Goal: Task Accomplishment & Management: Complete application form

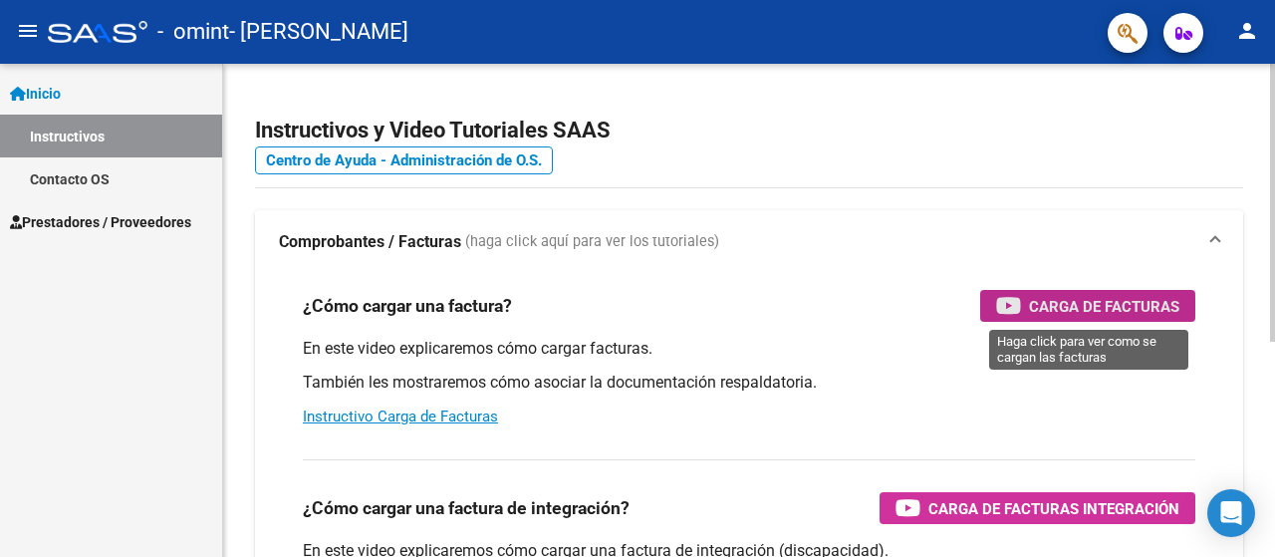
click at [986, 310] on button "Carga de Facturas" at bounding box center [1087, 306] width 215 height 32
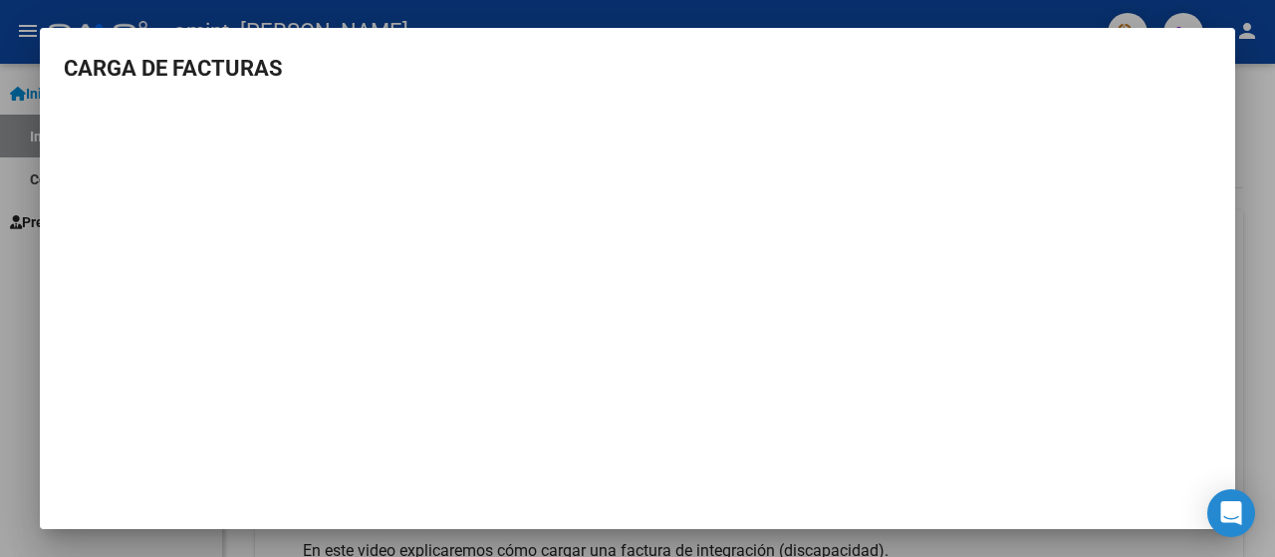
click at [0, 160] on div at bounding box center [637, 278] width 1275 height 557
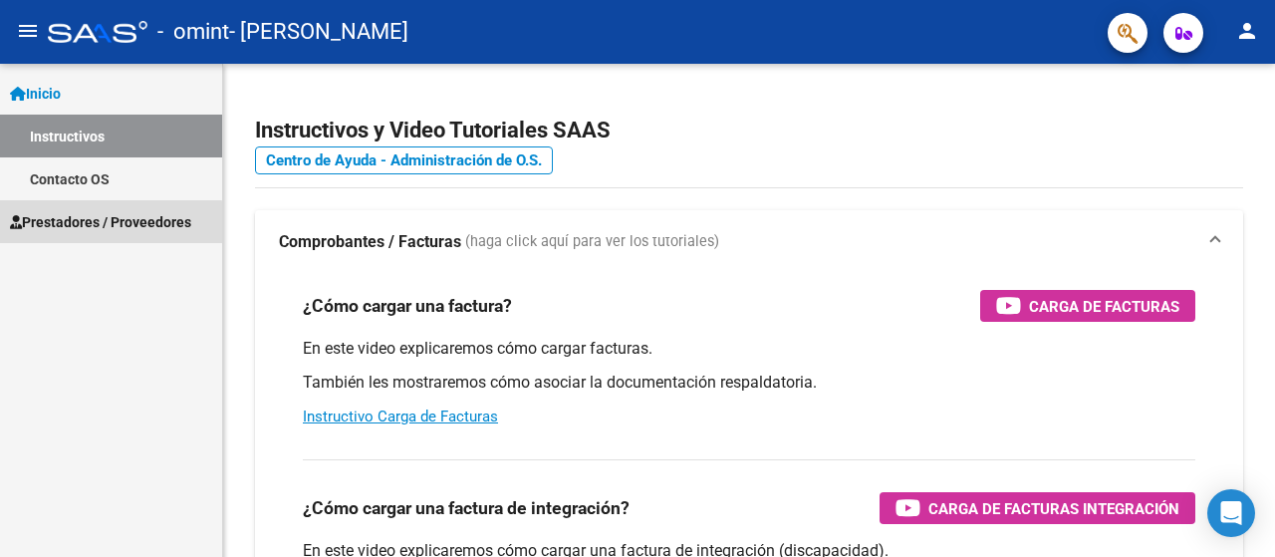
click at [86, 234] on link "Prestadores / Proveedores" at bounding box center [111, 221] width 222 height 43
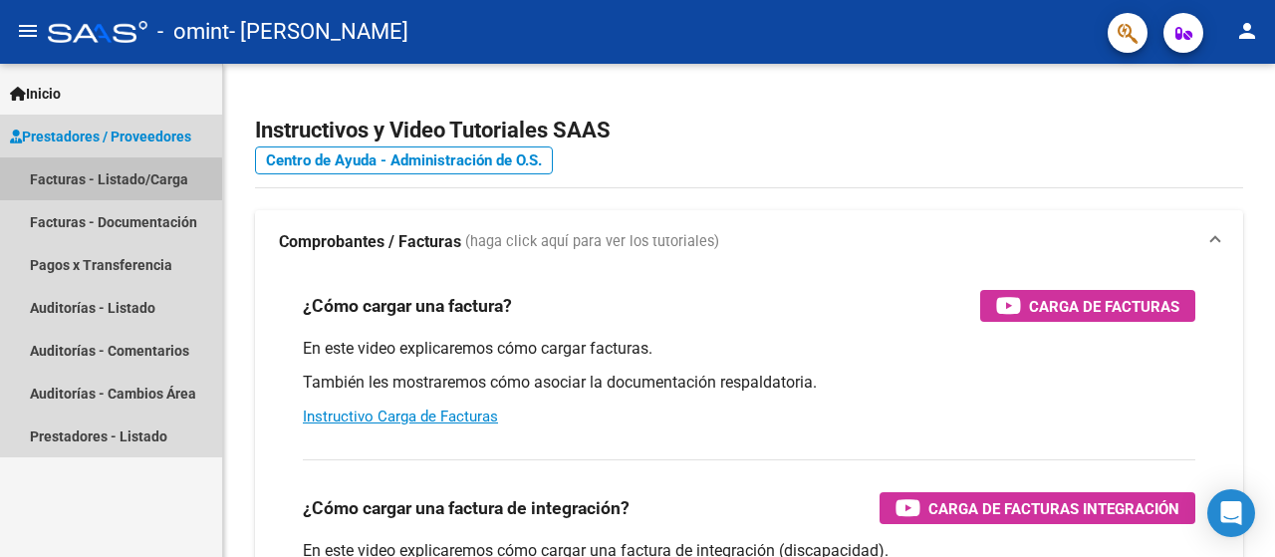
click at [78, 182] on link "Facturas - Listado/Carga" at bounding box center [111, 178] width 222 height 43
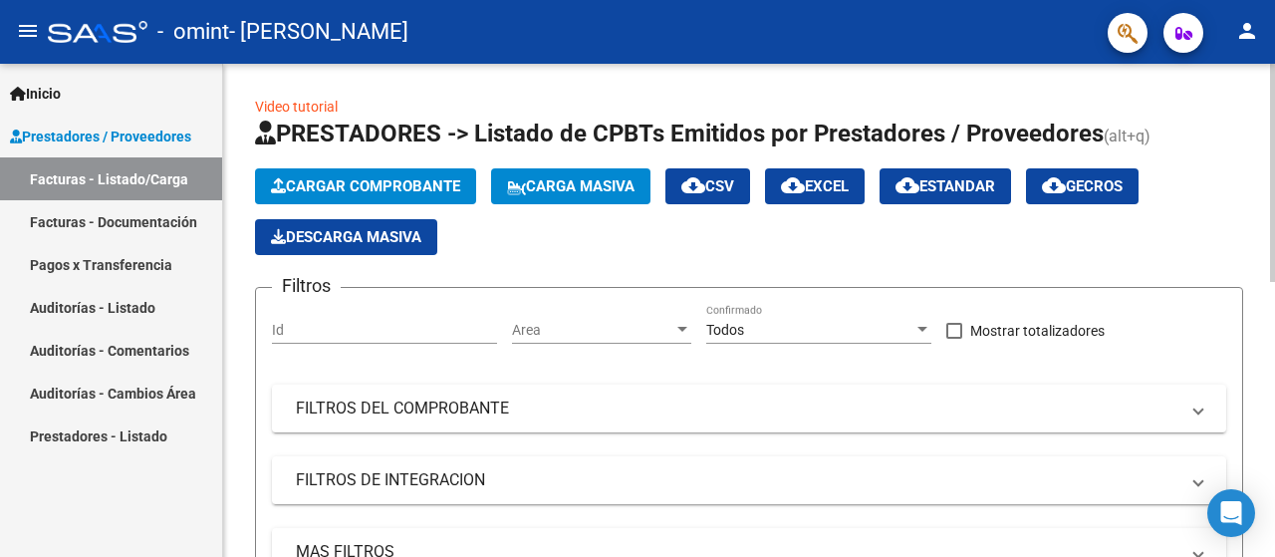
drag, startPoint x: 1274, startPoint y: 59, endPoint x: 1273, endPoint y: 231, distance: 172.3
click at [1273, 231] on div "menu - omint - [PERSON_NAME] person Inicio Instructivos Contacto OS Prestadores…" at bounding box center [637, 278] width 1275 height 557
click at [1273, 231] on div at bounding box center [1272, 173] width 5 height 218
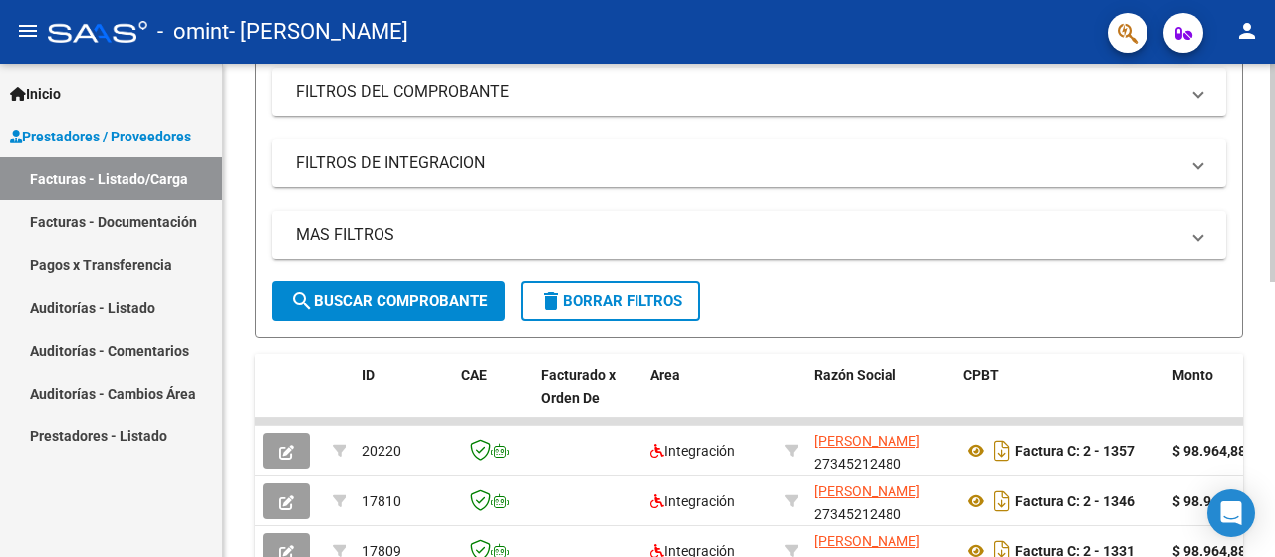
scroll to position [577, 0]
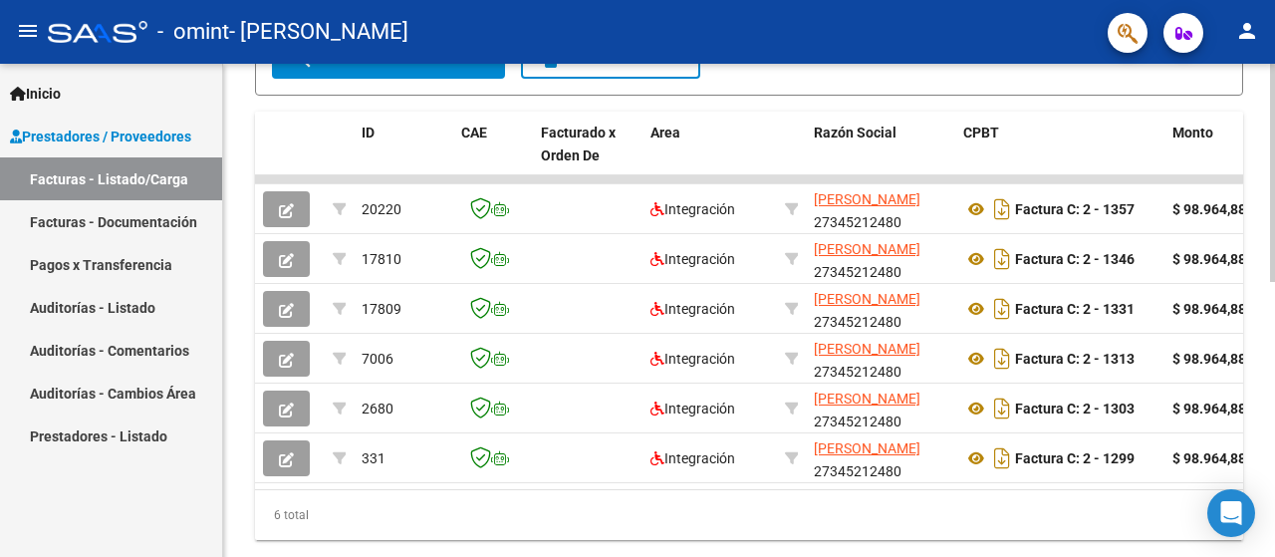
click at [1273, 478] on div at bounding box center [1272, 426] width 5 height 218
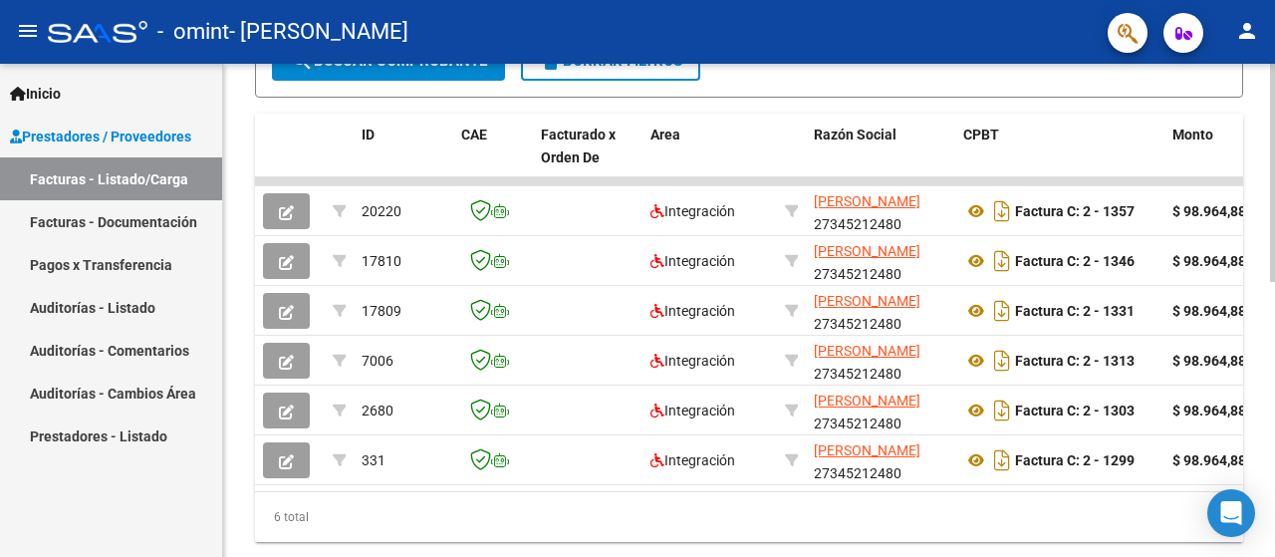
click at [351, 520] on div "6 total" at bounding box center [749, 517] width 988 height 50
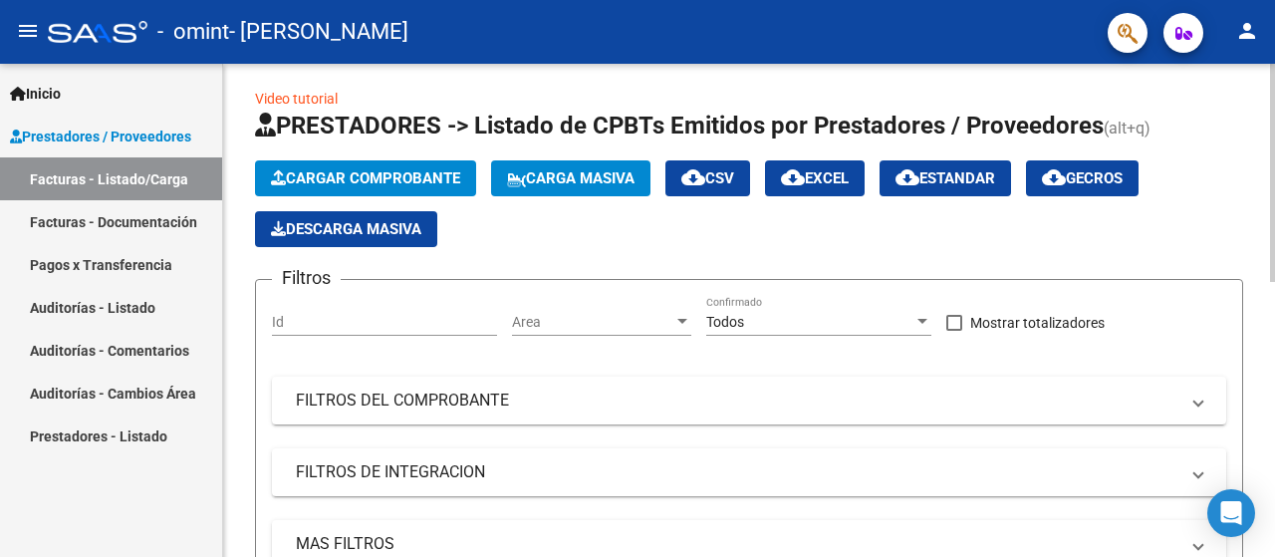
scroll to position [0, 0]
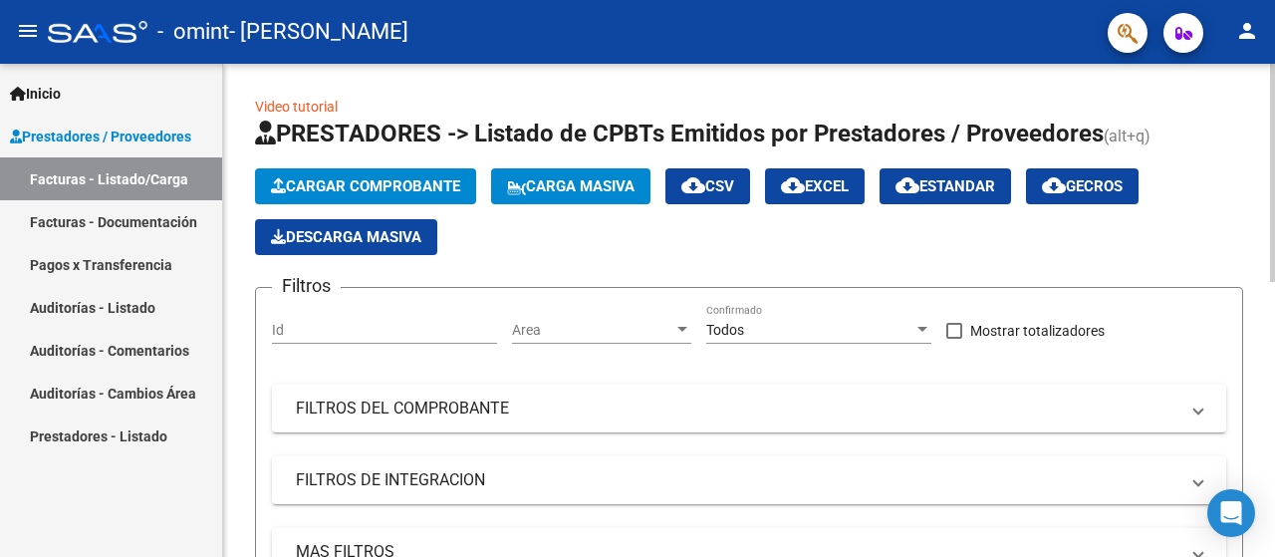
click at [1274, 115] on div at bounding box center [1272, 173] width 5 height 218
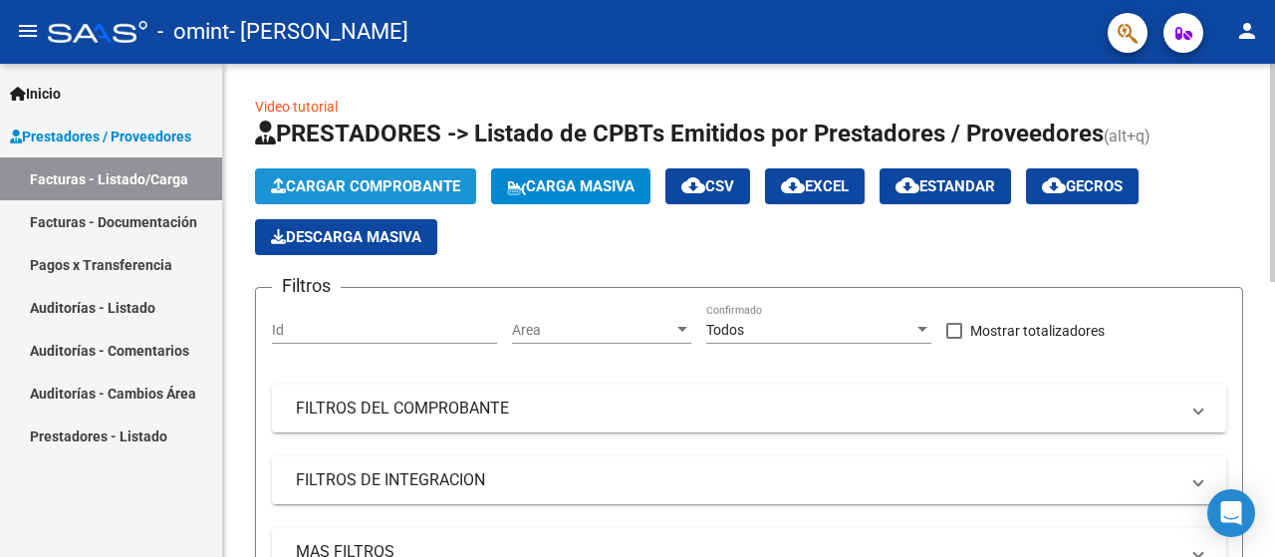
click at [316, 198] on button "Cargar Comprobante" at bounding box center [365, 186] width 221 height 36
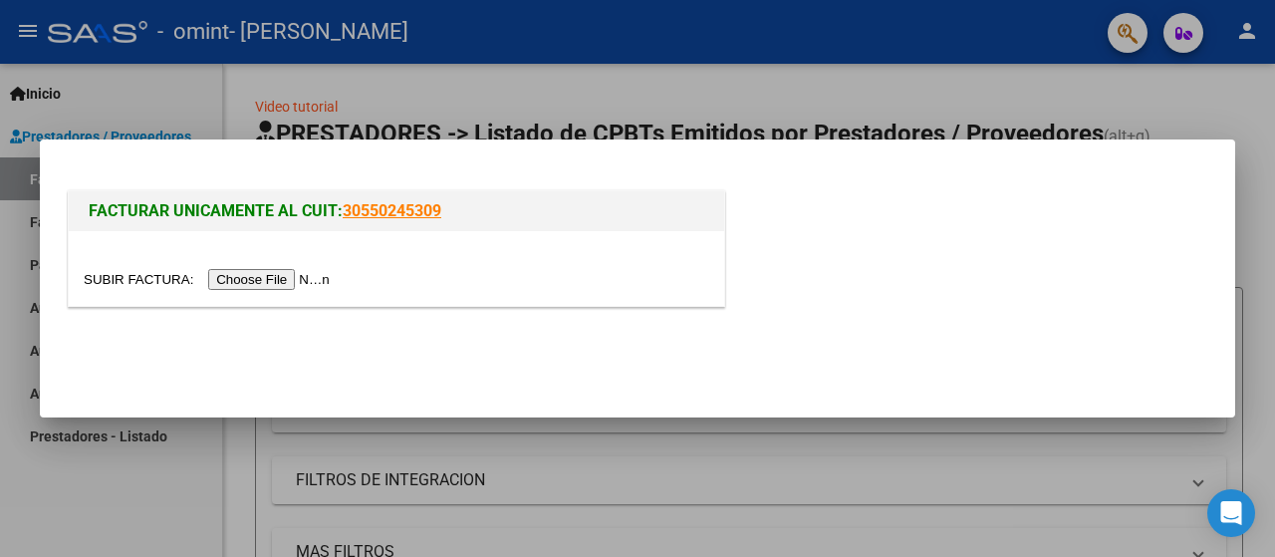
click at [244, 277] on input "file" at bounding box center [210, 279] width 252 height 21
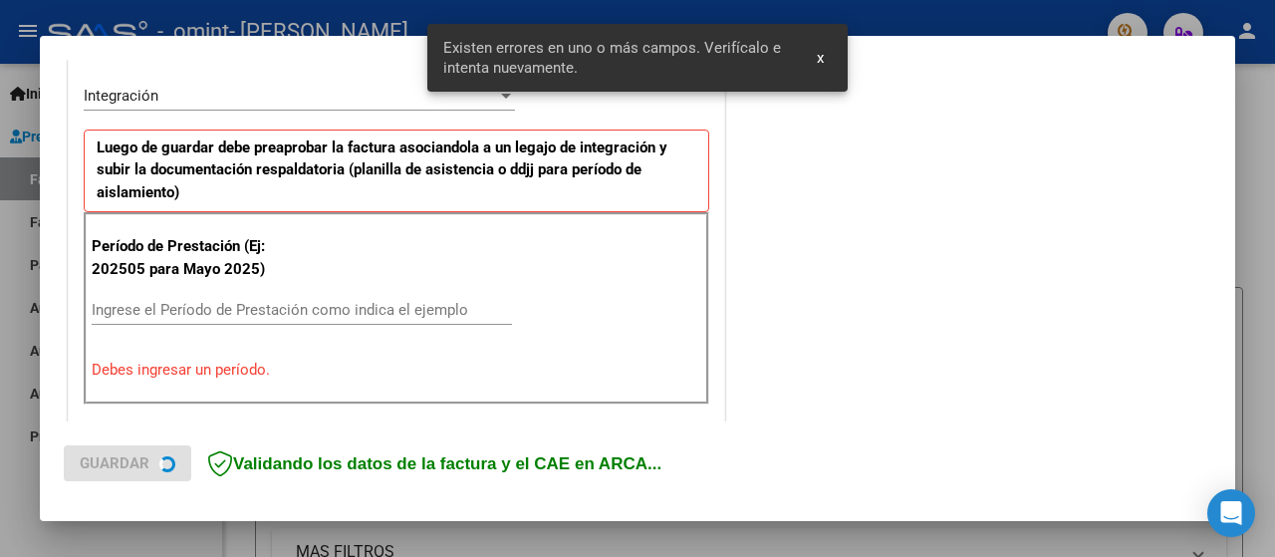
scroll to position [494, 0]
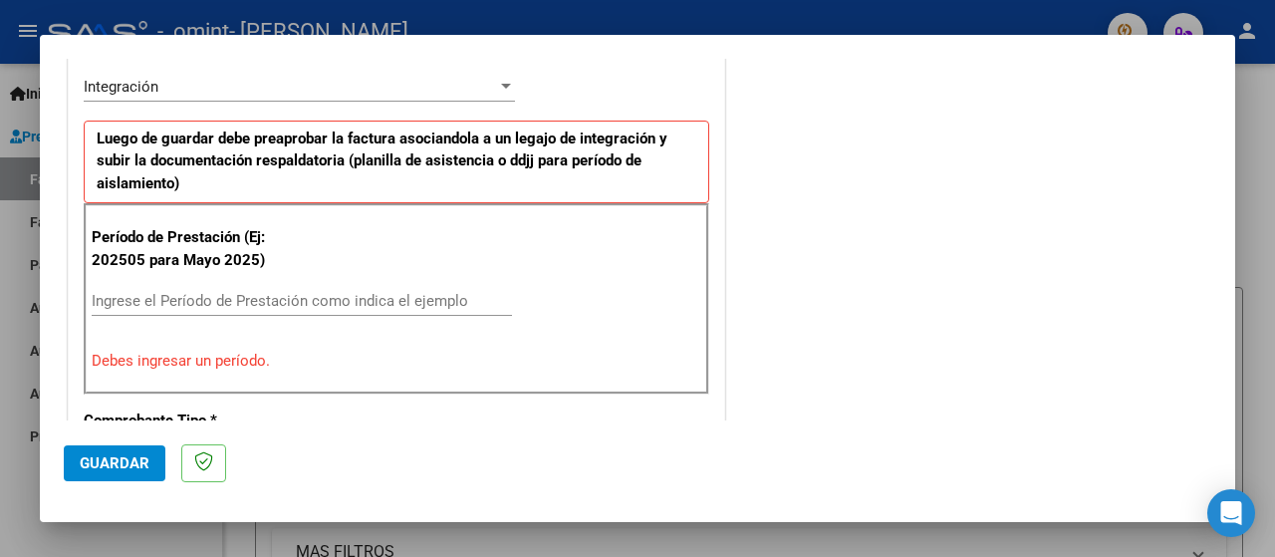
click at [105, 308] on div "Ingrese el Período de Prestación como indica el ejemplo" at bounding box center [302, 301] width 420 height 30
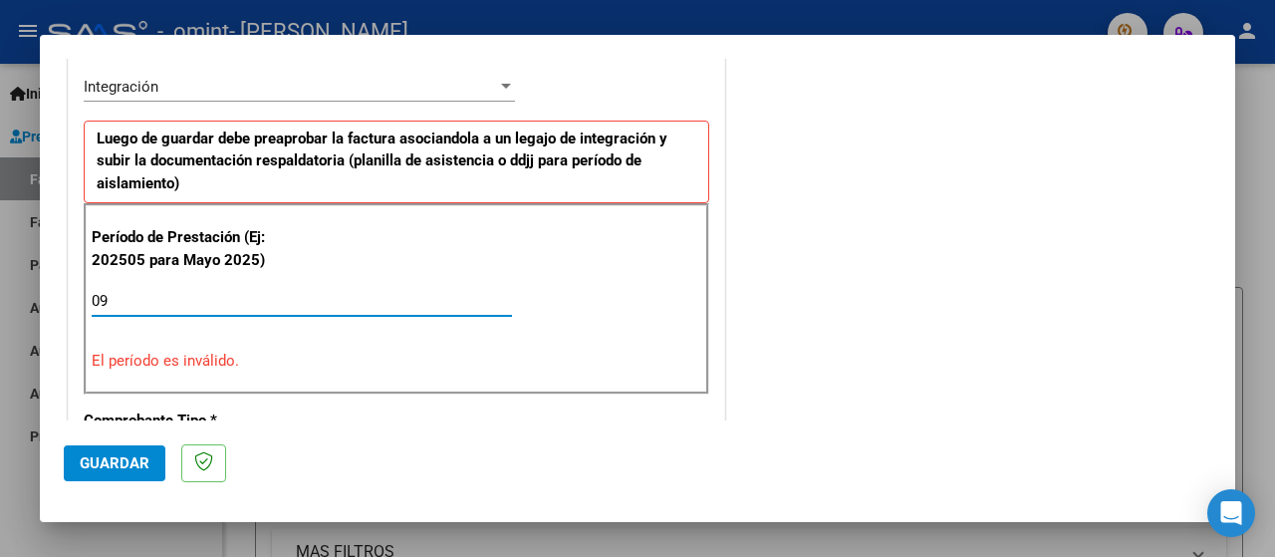
type input "0"
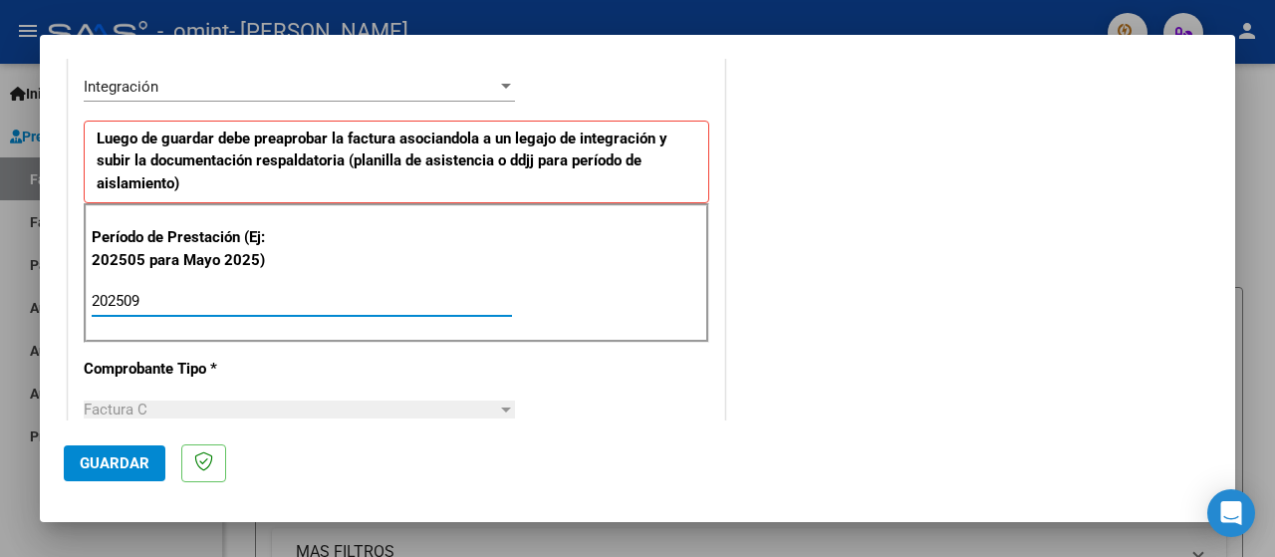
type input "202509"
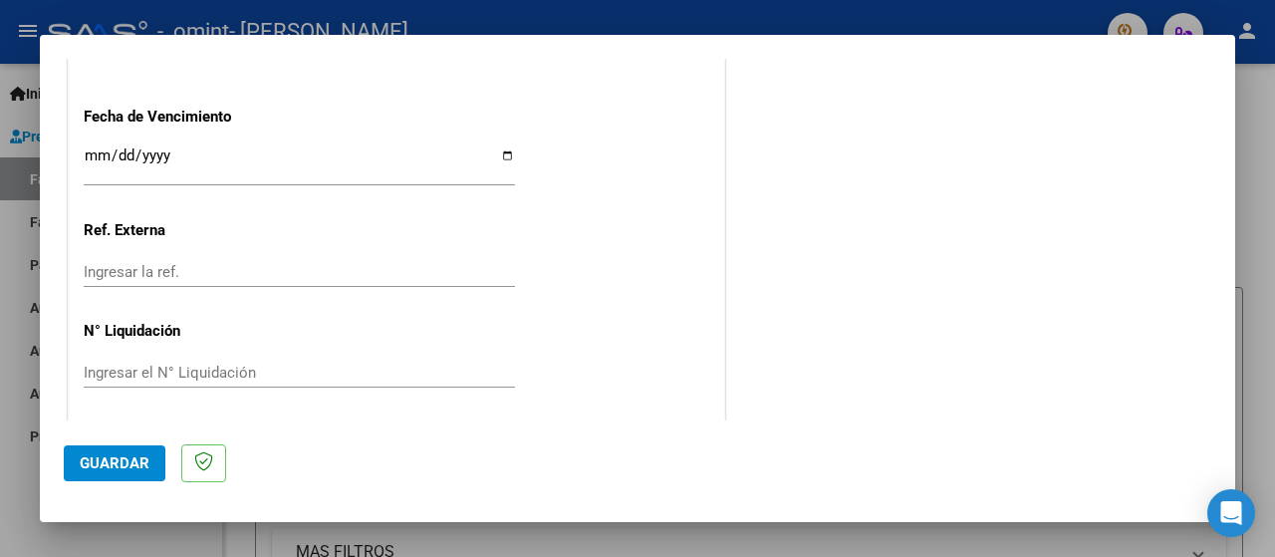
scroll to position [1424, 0]
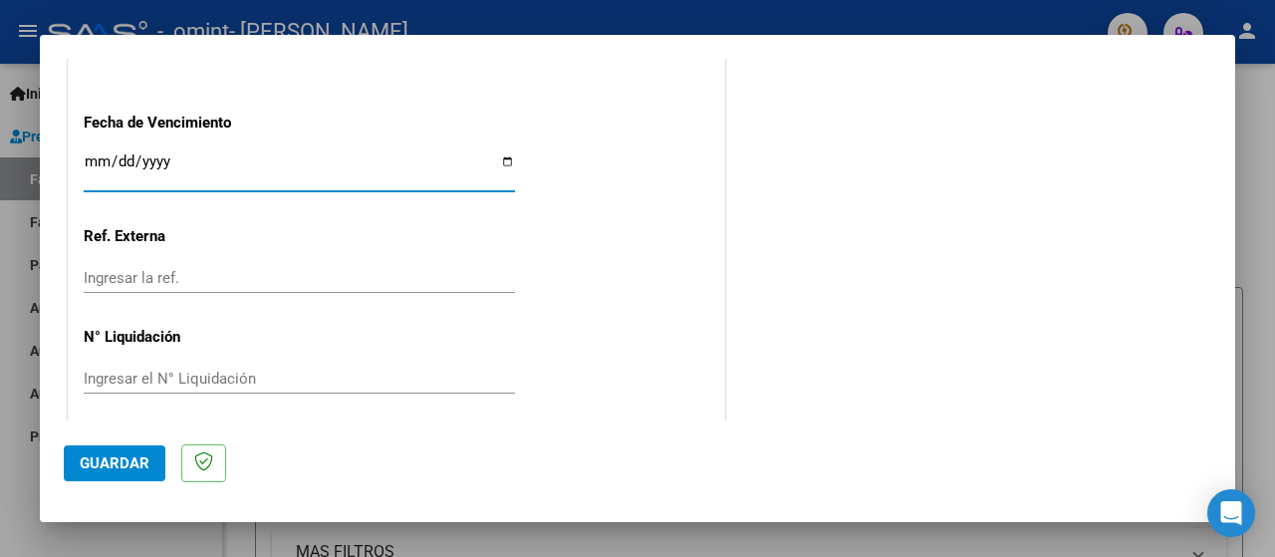
click at [98, 159] on input "Ingresar la fecha" at bounding box center [299, 169] width 431 height 32
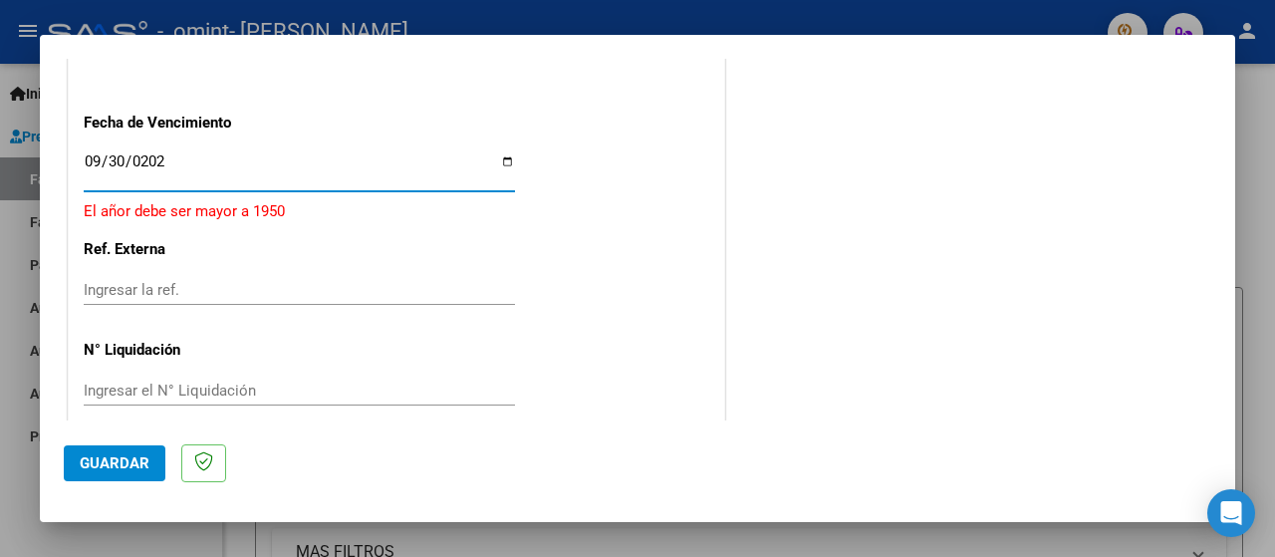
type input "[DATE]"
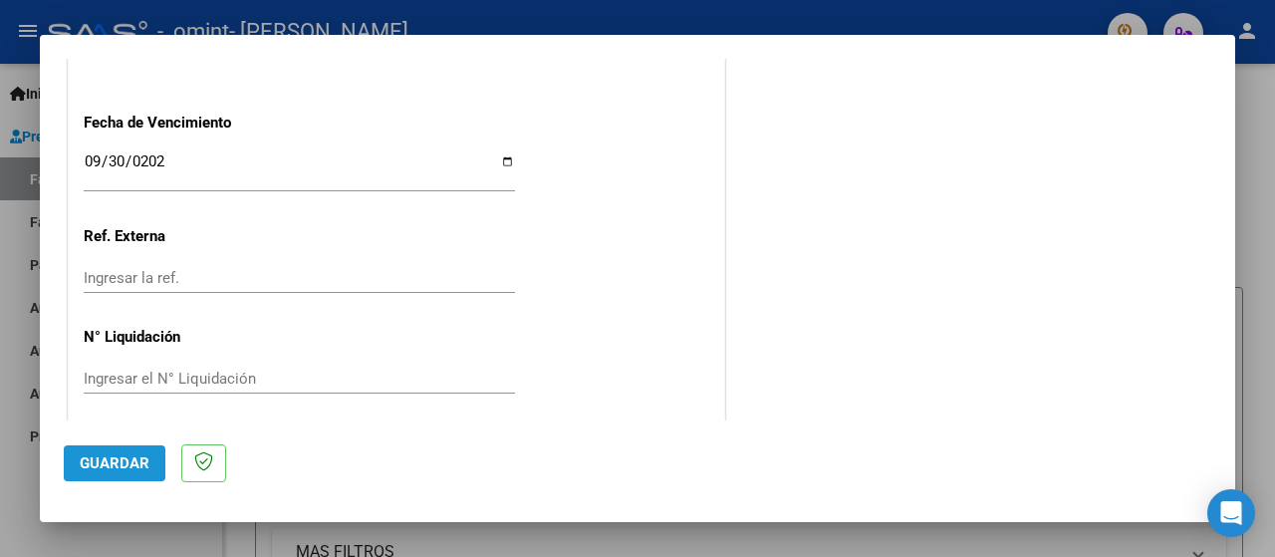
click at [127, 457] on span "Guardar" at bounding box center [115, 463] width 70 height 18
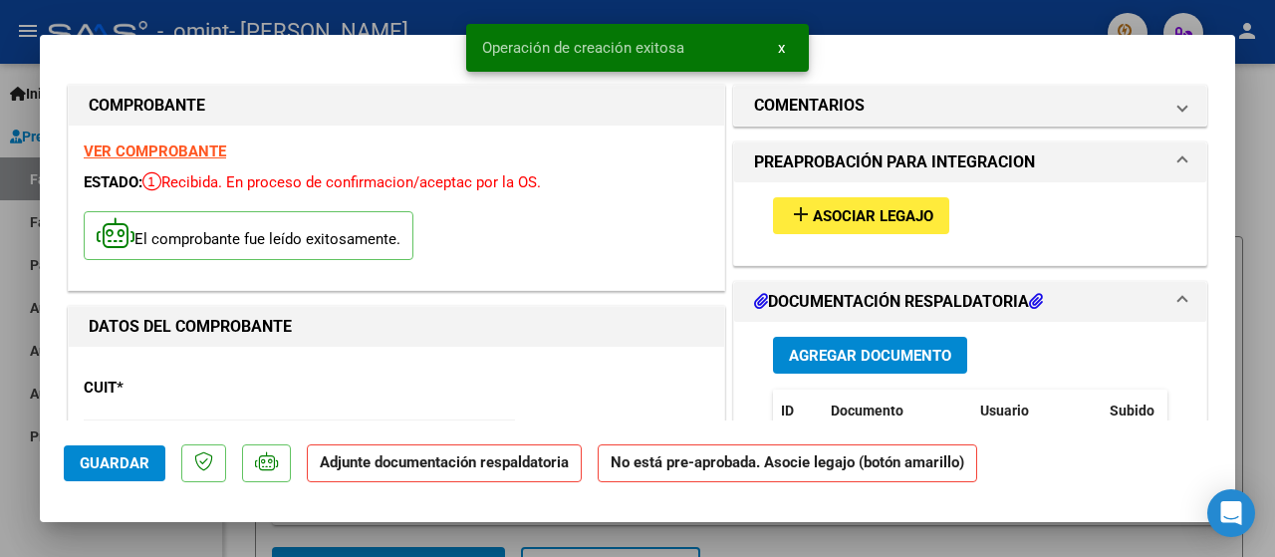
click at [811, 234] on div "add Asociar Legajo" at bounding box center [970, 215] width 424 height 67
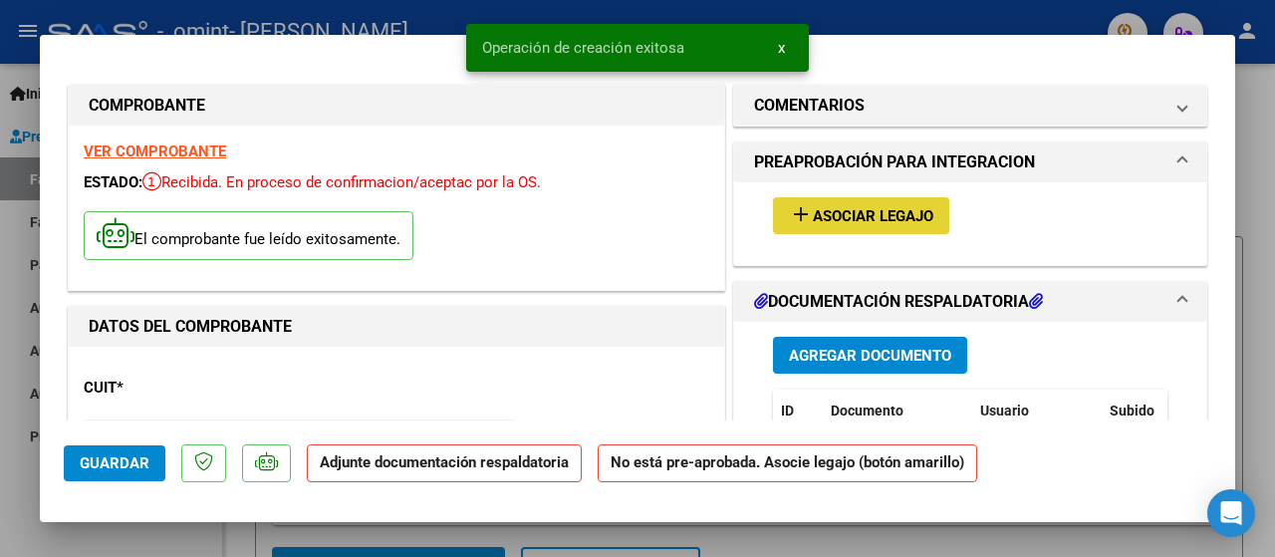
click at [811, 224] on button "add Asociar Legajo" at bounding box center [861, 215] width 176 height 37
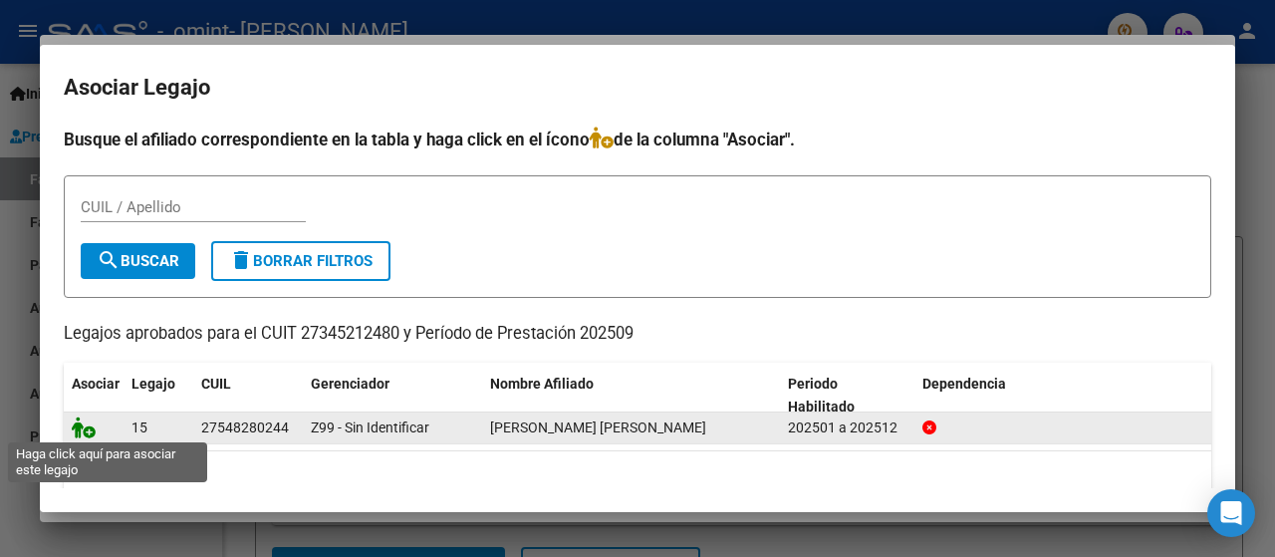
click at [82, 427] on icon at bounding box center [84, 427] width 24 height 22
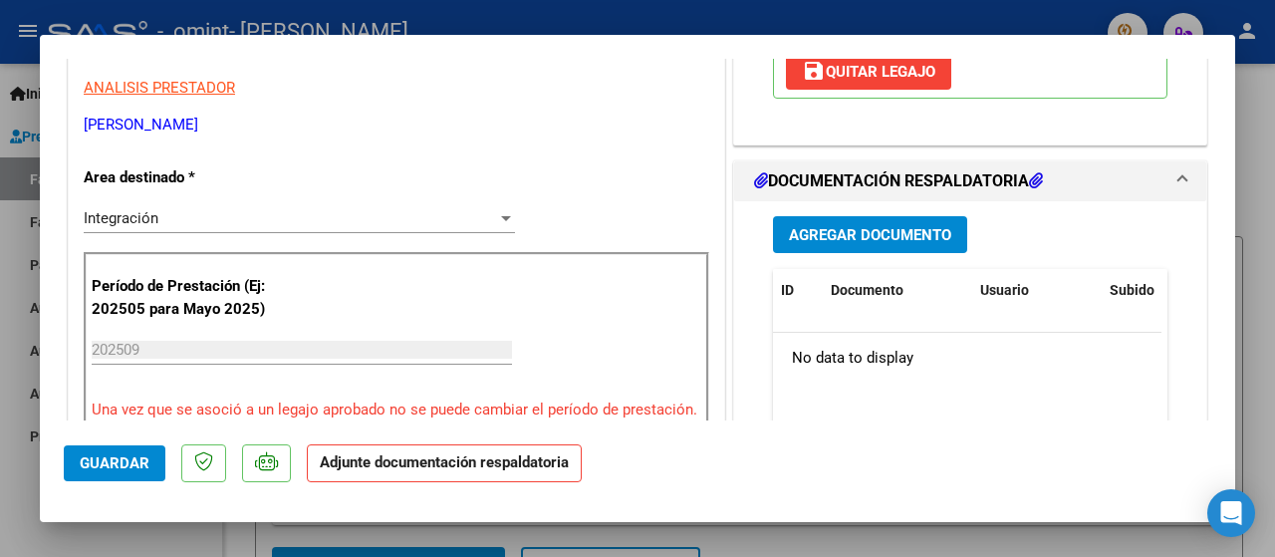
scroll to position [408, 0]
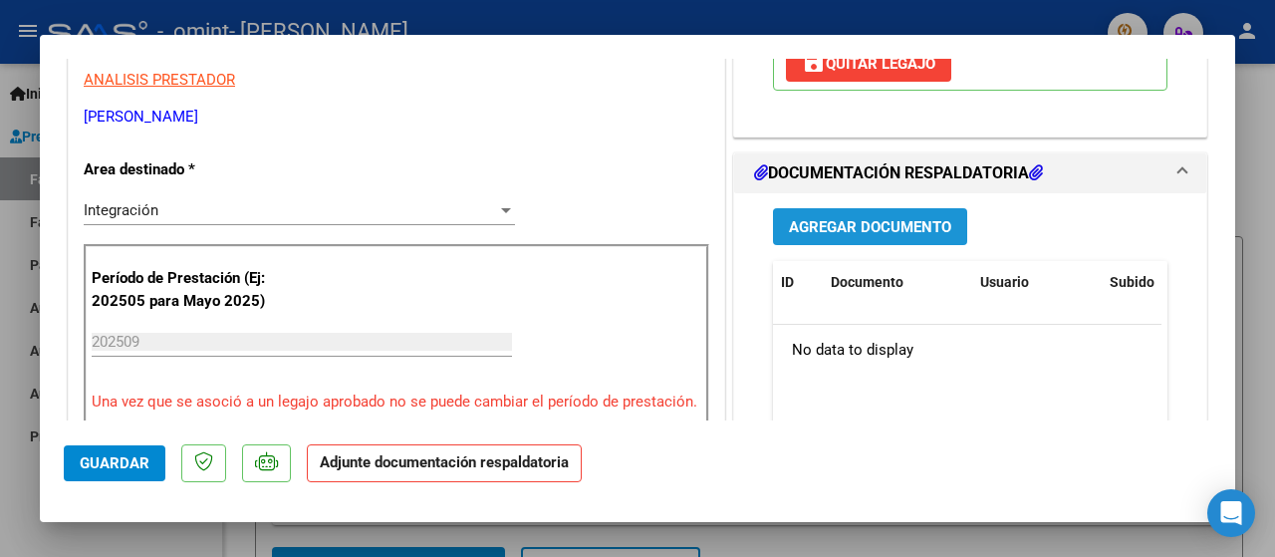
click at [908, 228] on span "Agregar Documento" at bounding box center [870, 227] width 162 height 18
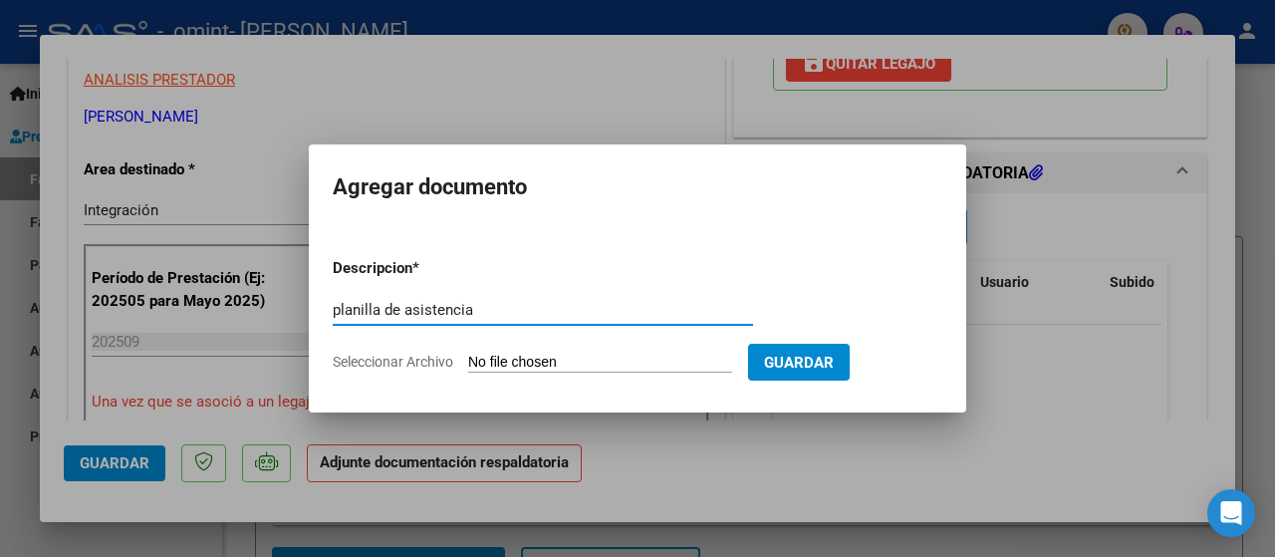
type input "planilla de asistencia"
drag, startPoint x: 429, startPoint y: 349, endPoint x: 425, endPoint y: 358, distance: 10.7
click at [425, 358] on form "Descripcion * planilla de asistencia Escriba aquí una descripcion Seleccionar A…" at bounding box center [637, 314] width 609 height 145
click at [425, 358] on span "Seleccionar Archivo" at bounding box center [393, 361] width 120 height 16
click at [468, 358] on input "Seleccionar Archivo" at bounding box center [600, 362] width 264 height 19
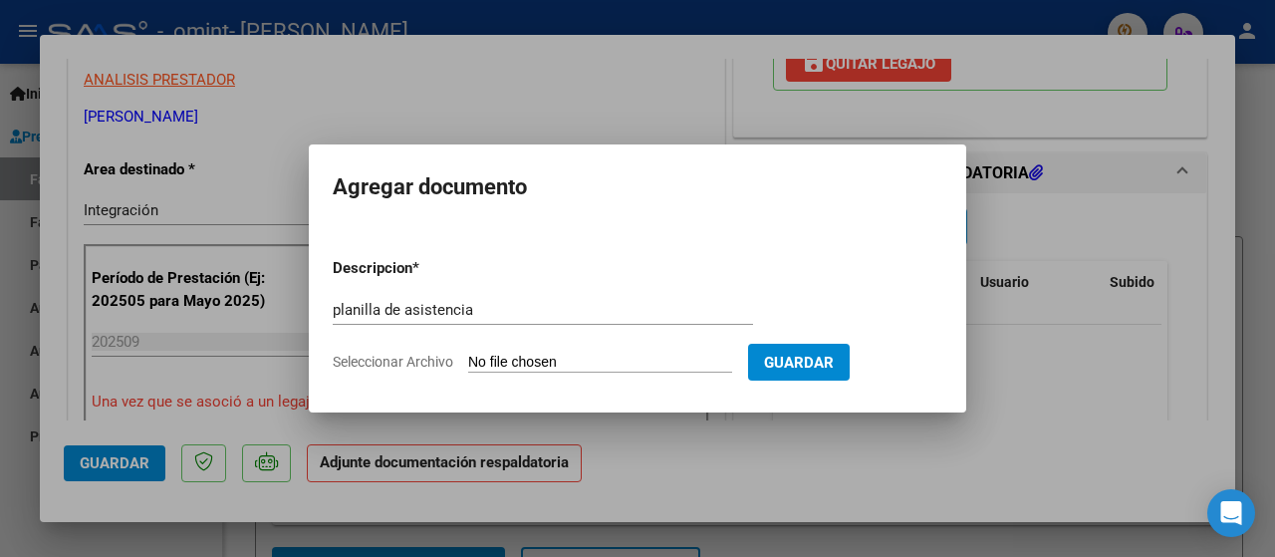
type input "C:\fakepath\PLANILLA SEP [PERSON_NAME] .pdf"
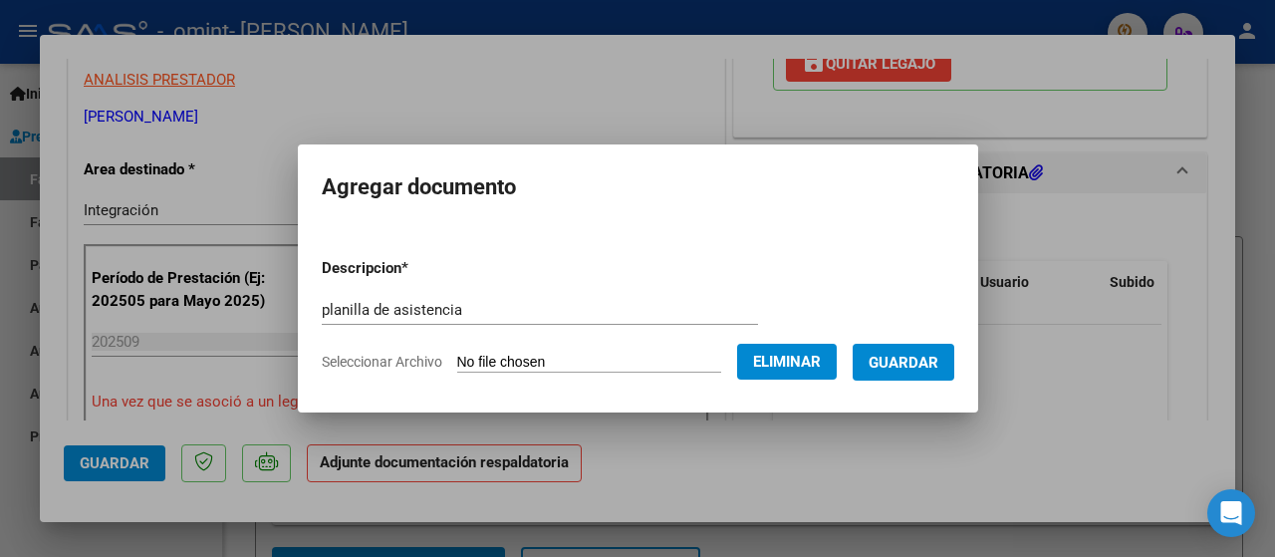
click at [926, 365] on span "Guardar" at bounding box center [903, 362] width 70 height 18
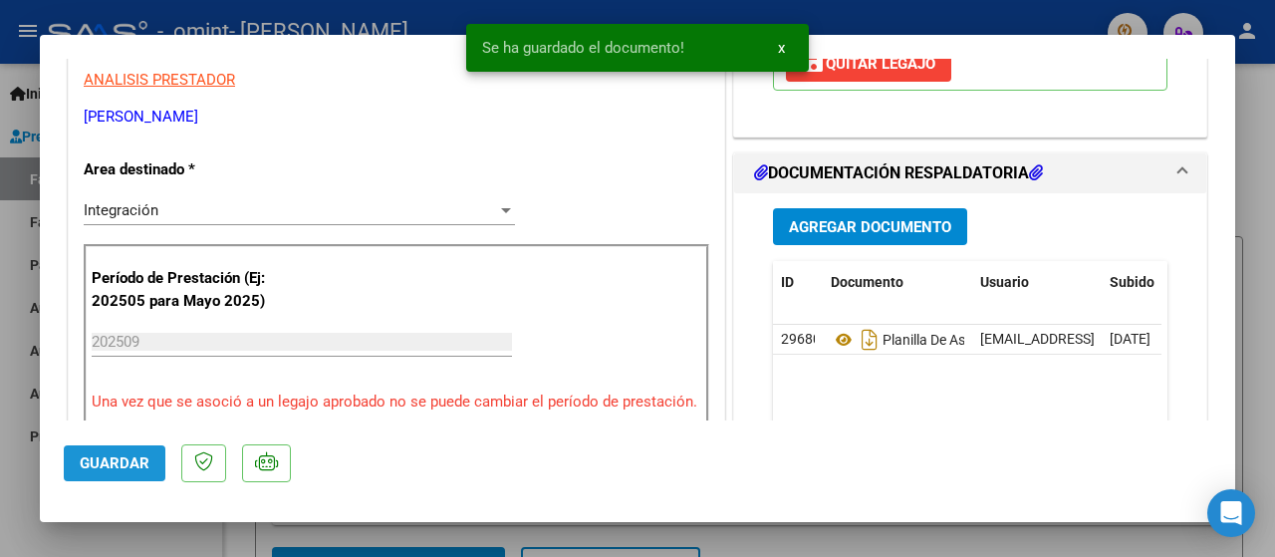
click at [127, 447] on button "Guardar" at bounding box center [115, 463] width 102 height 36
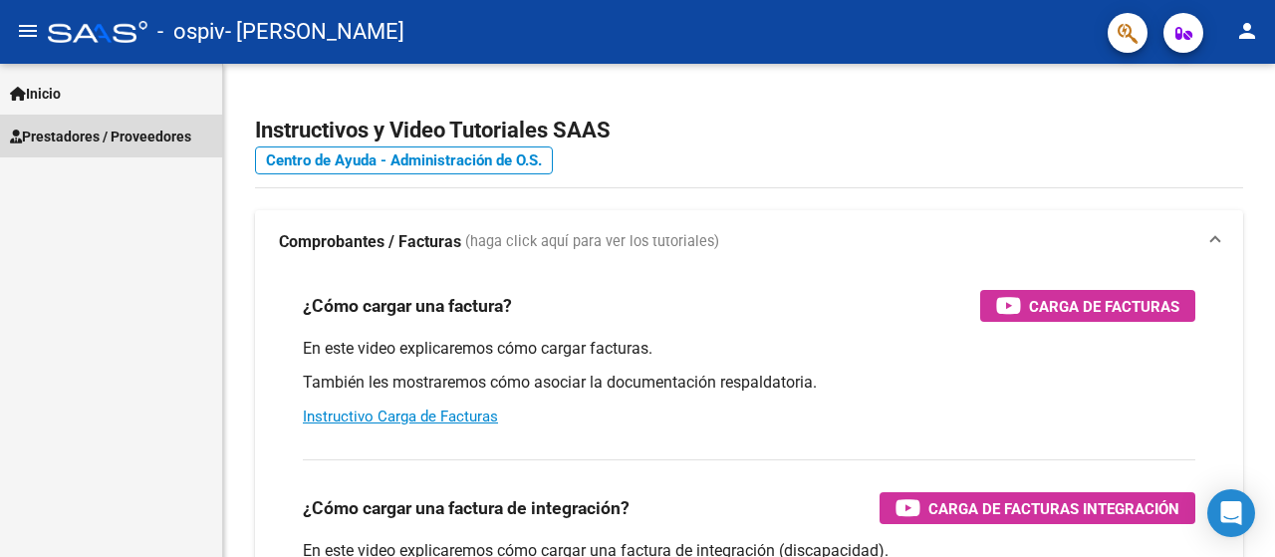
click at [68, 127] on span "Prestadores / Proveedores" at bounding box center [100, 136] width 181 height 22
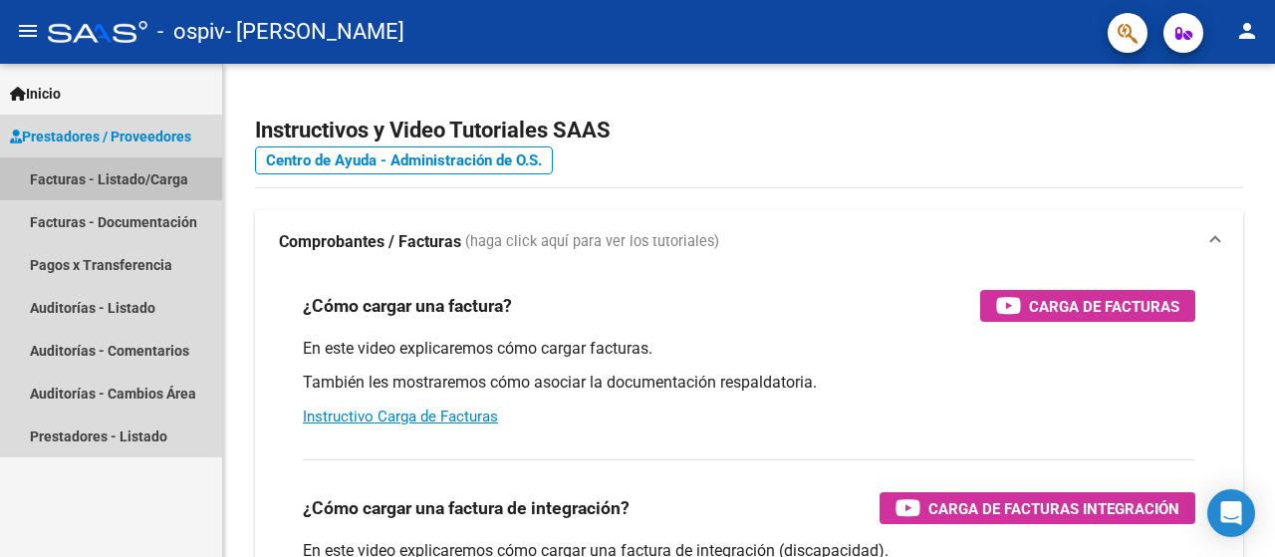
click at [86, 189] on link "Facturas - Listado/Carga" at bounding box center [111, 178] width 222 height 43
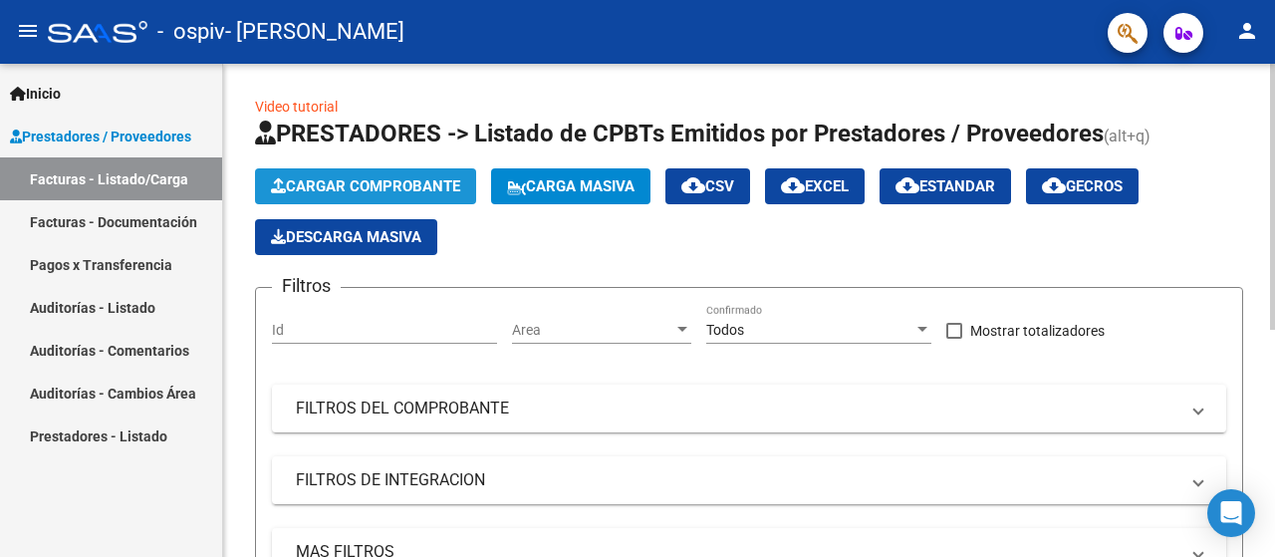
click at [261, 186] on button "Cargar Comprobante" at bounding box center [365, 186] width 221 height 36
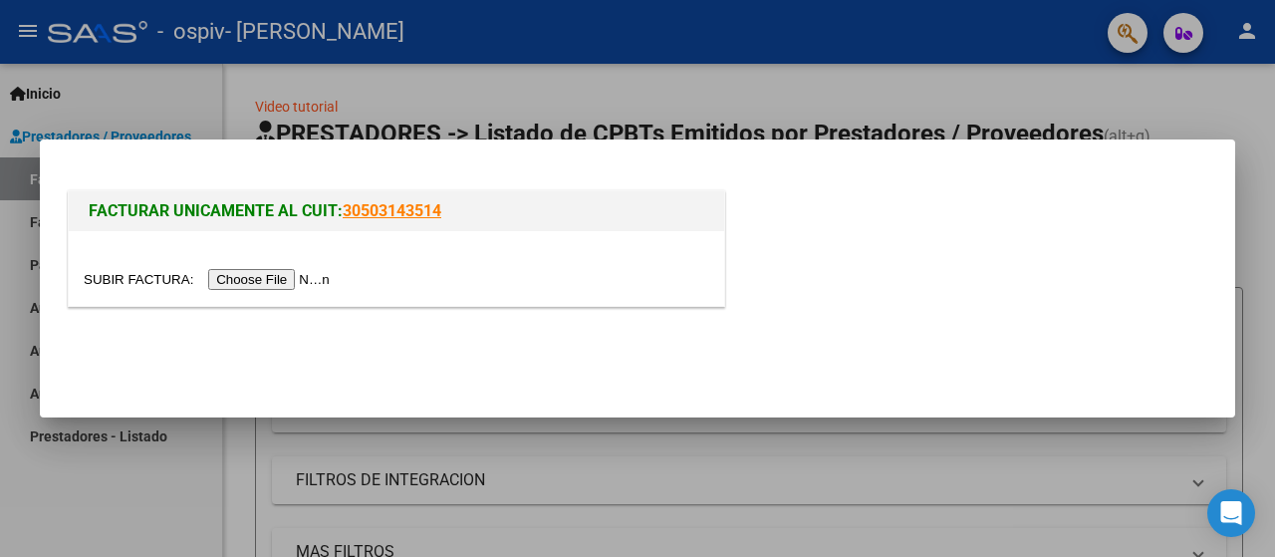
click at [270, 285] on input "file" at bounding box center [210, 279] width 252 height 21
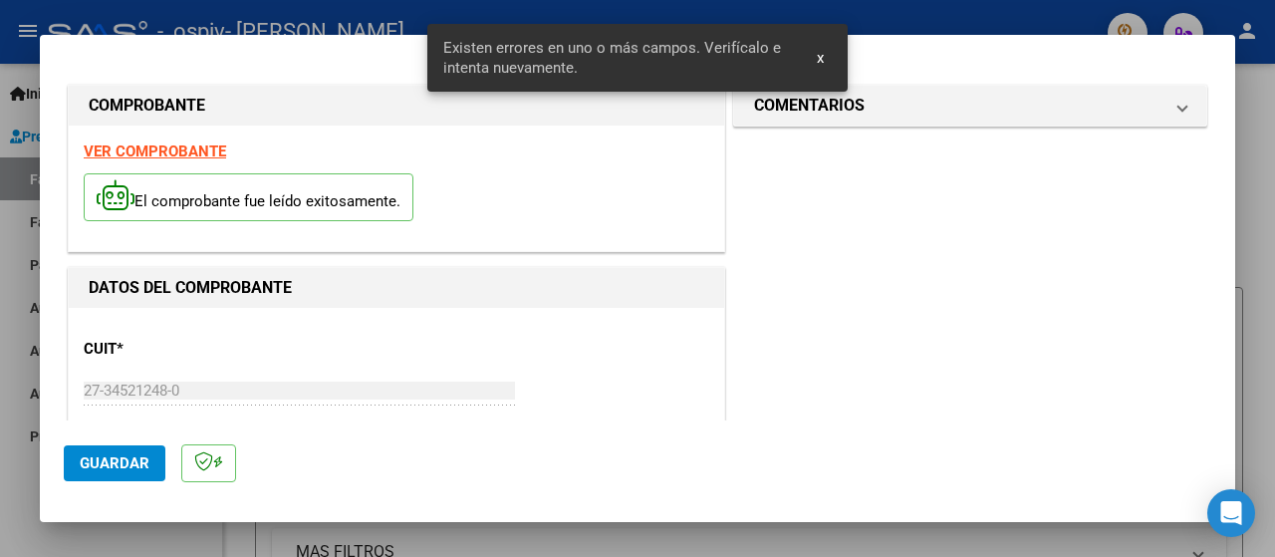
scroll to position [494, 0]
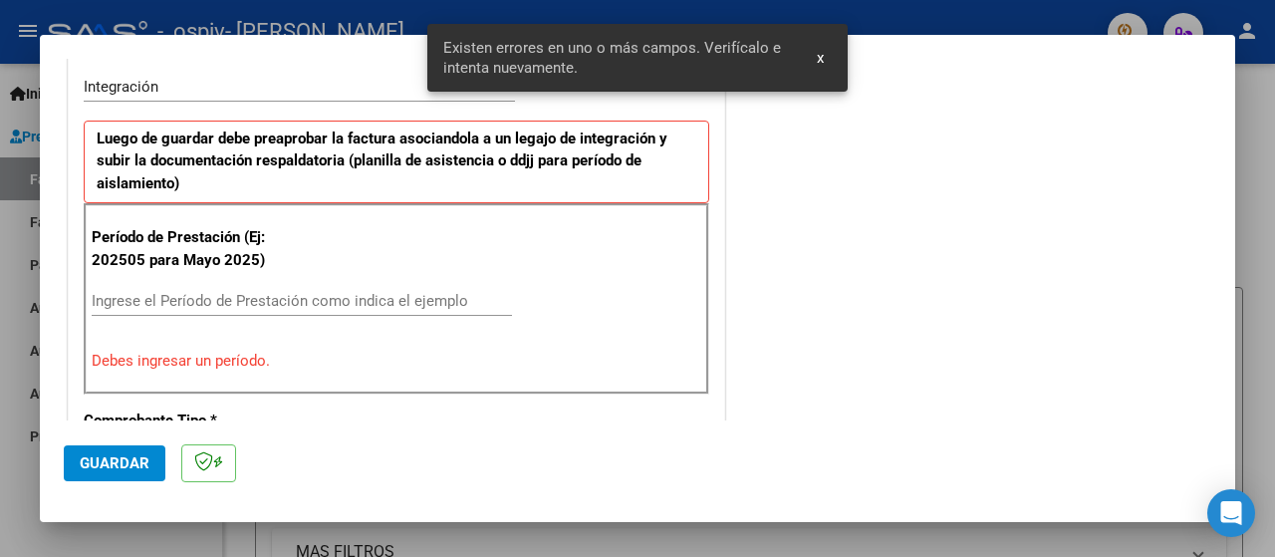
click at [110, 282] on div "Período de Prestación (Ej: 202505 para Mayo 2025) Ingrese el Período de Prestac…" at bounding box center [396, 298] width 625 height 191
click at [112, 299] on input "Ingrese el Período de Prestación como indica el ejemplo" at bounding box center [302, 301] width 420 height 18
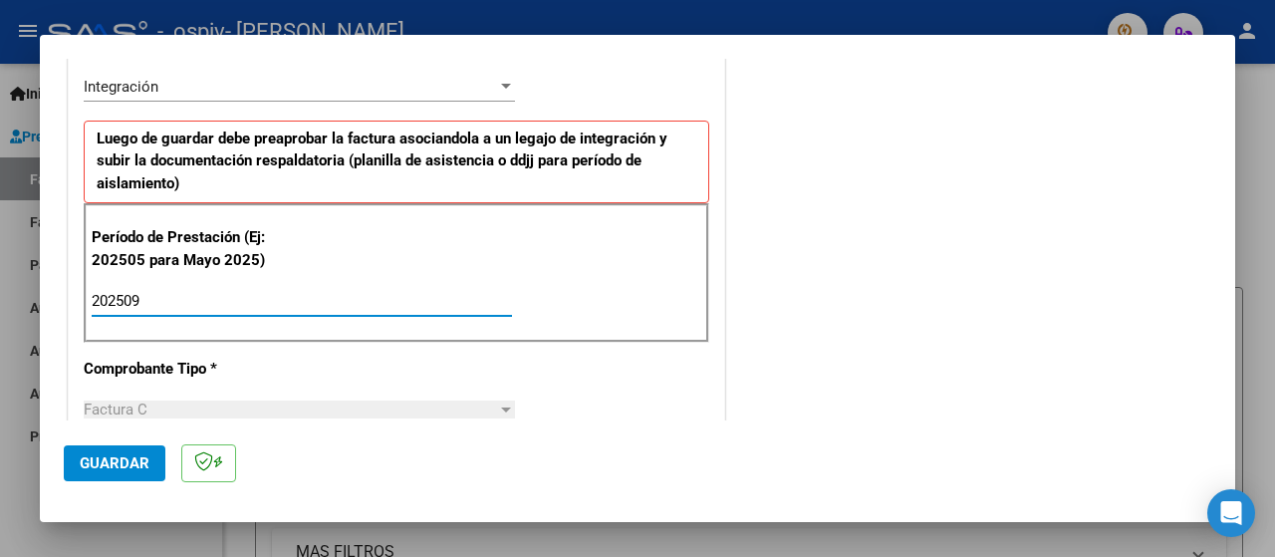
type input "202509"
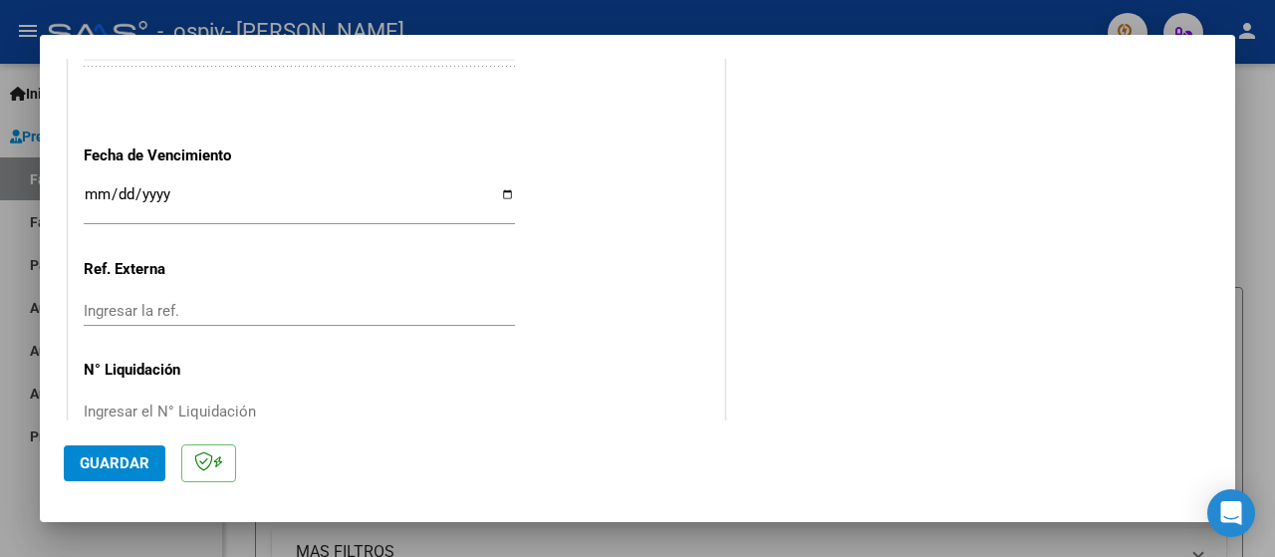
scroll to position [1416, 0]
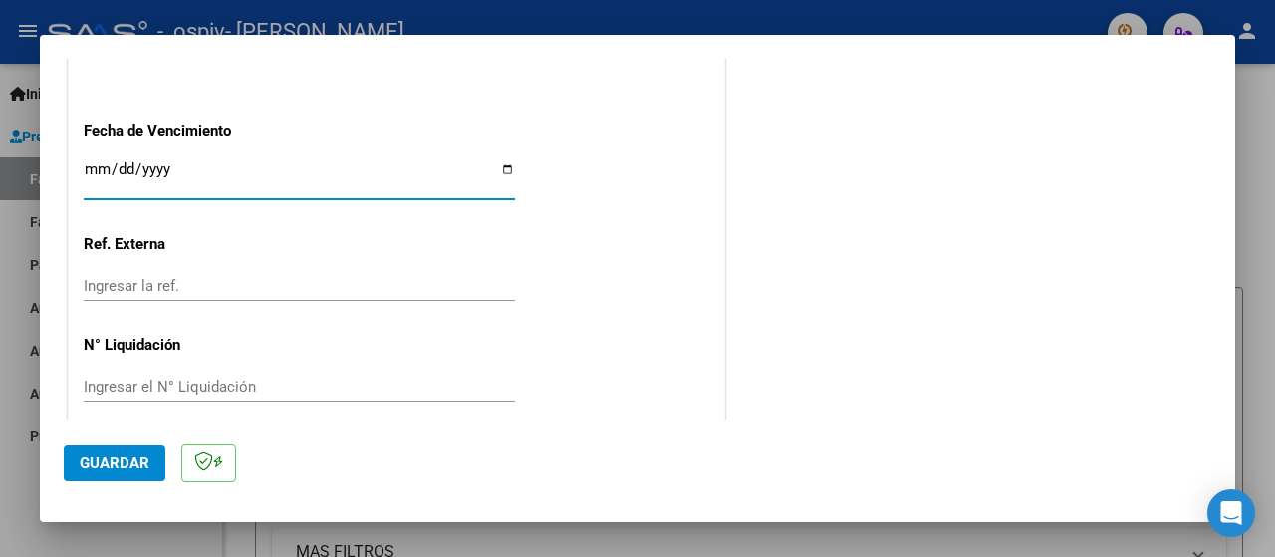
click at [100, 173] on input "Ingresar la fecha" at bounding box center [299, 177] width 431 height 32
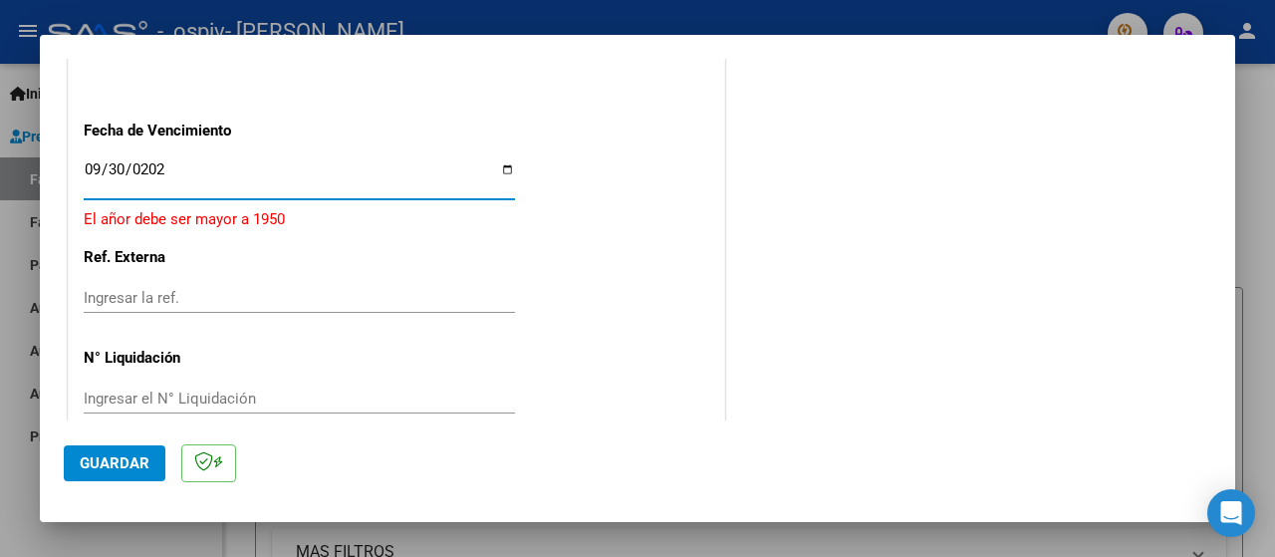
type input "[DATE]"
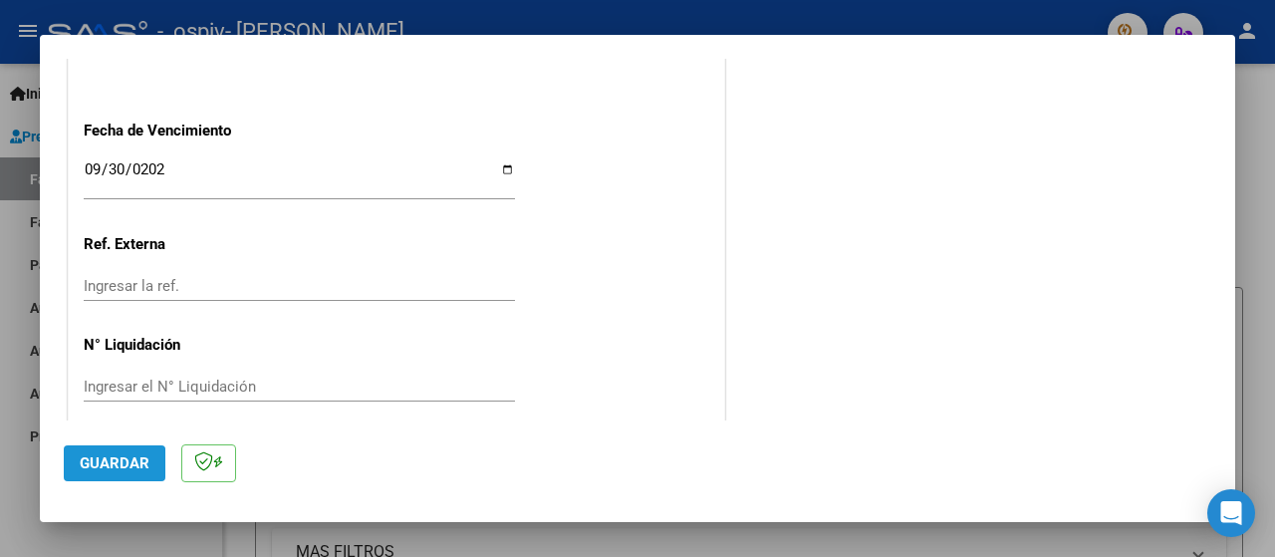
click at [108, 468] on span "Guardar" at bounding box center [115, 463] width 70 height 18
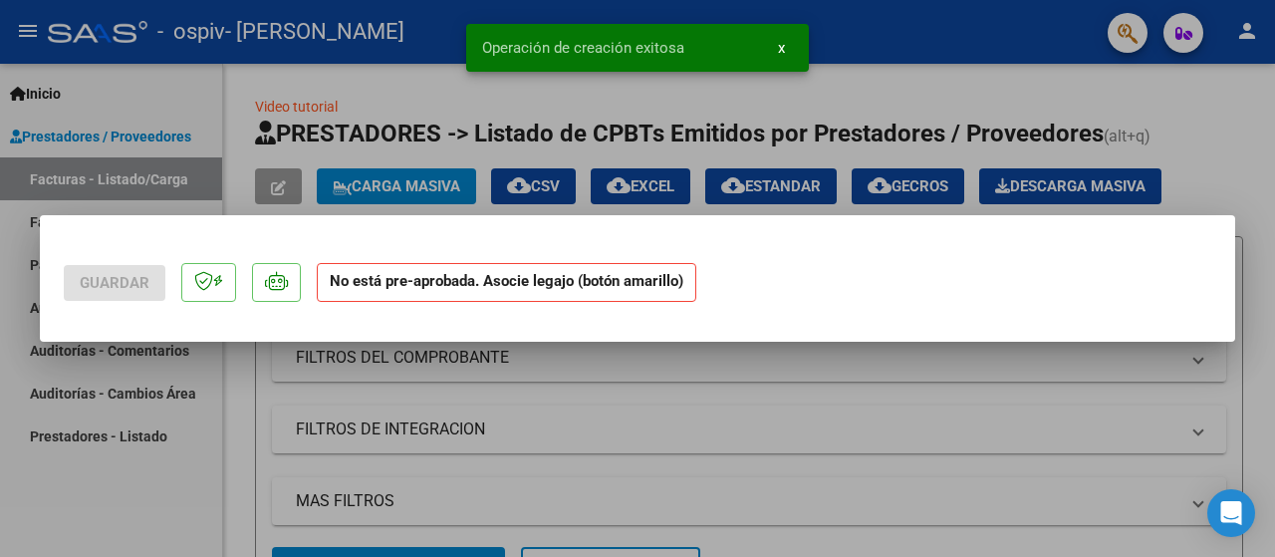
scroll to position [0, 0]
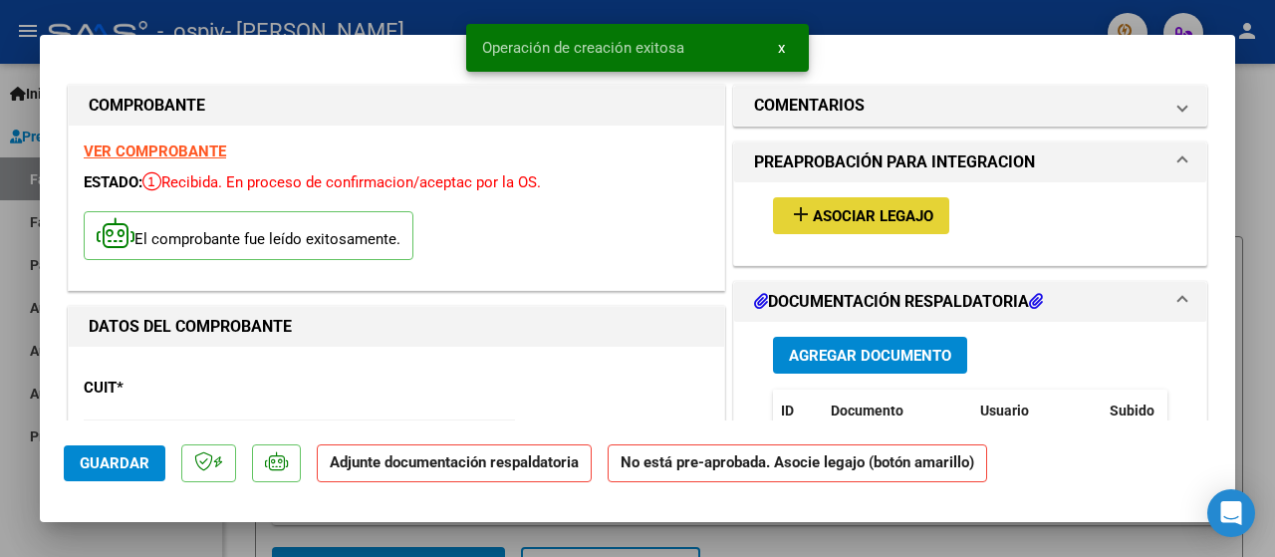
click at [800, 221] on mat-icon "add" at bounding box center [801, 214] width 24 height 24
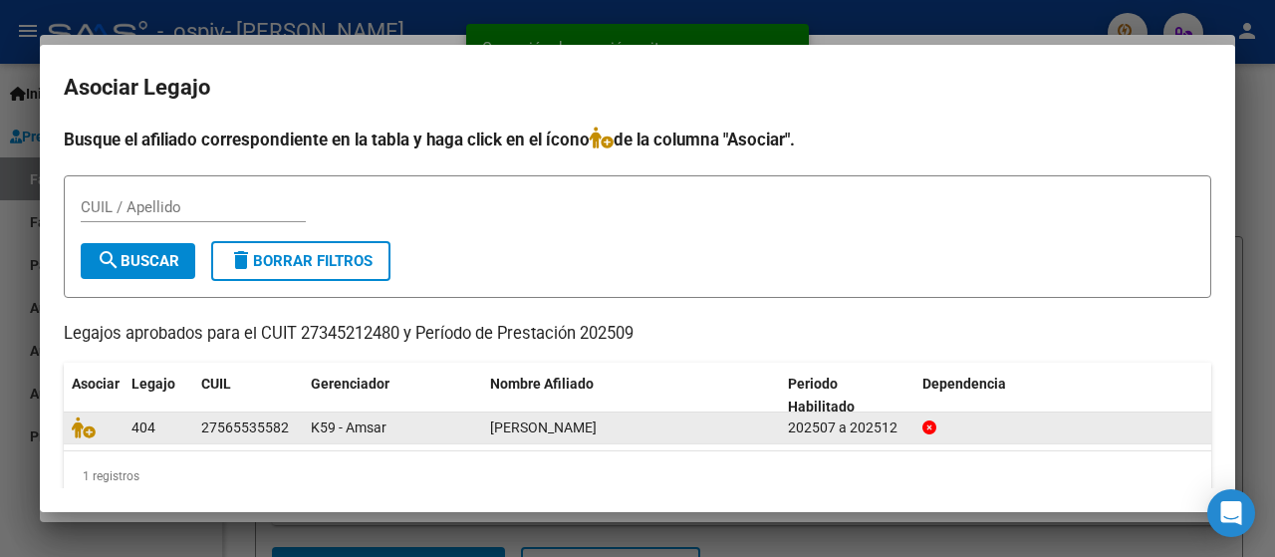
click at [97, 416] on div at bounding box center [94, 427] width 44 height 23
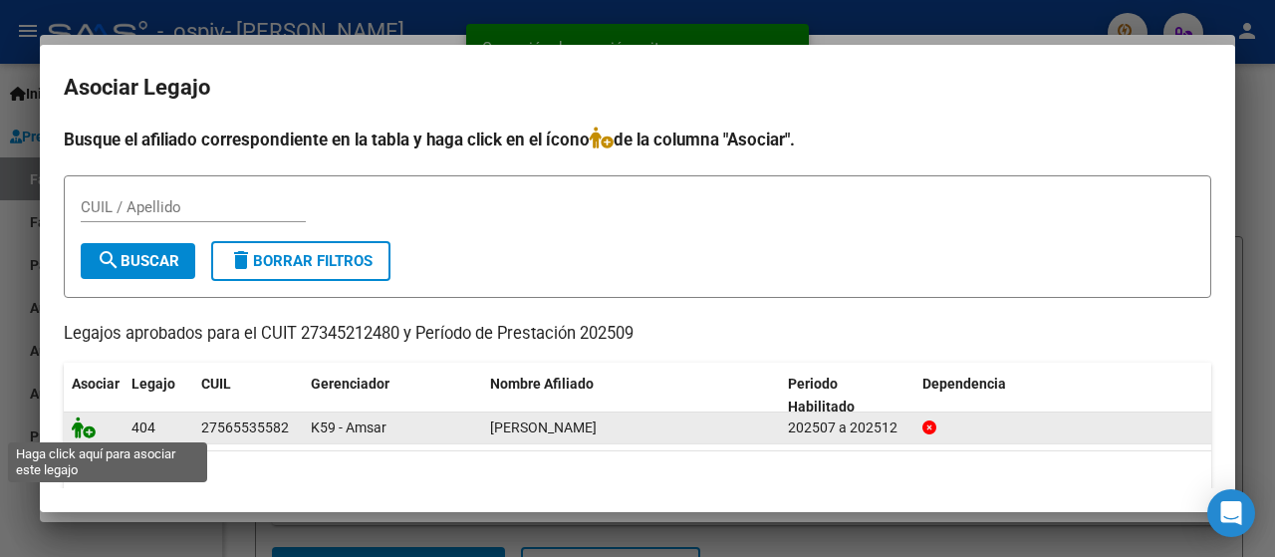
click at [91, 423] on icon at bounding box center [84, 427] width 24 height 22
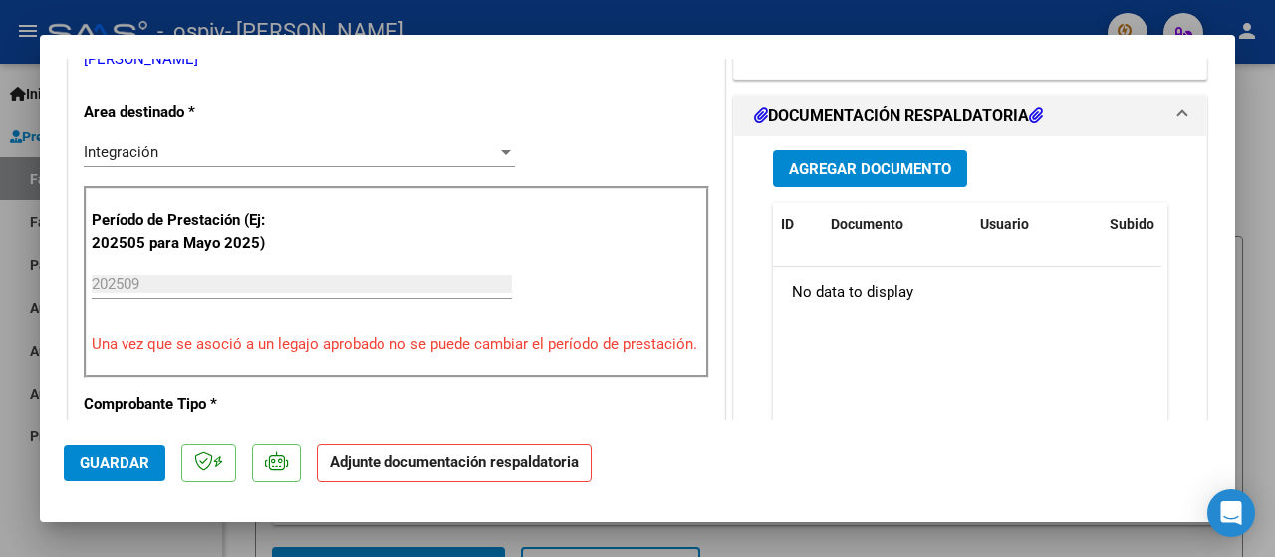
scroll to position [478, 0]
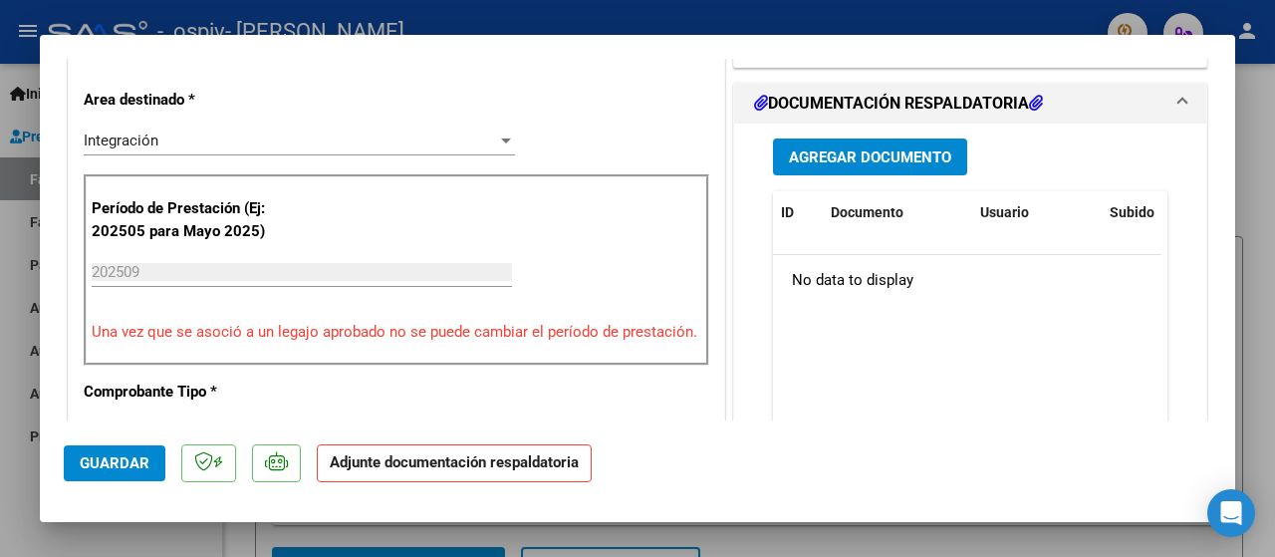
click at [895, 152] on span "Agregar Documento" at bounding box center [870, 157] width 162 height 18
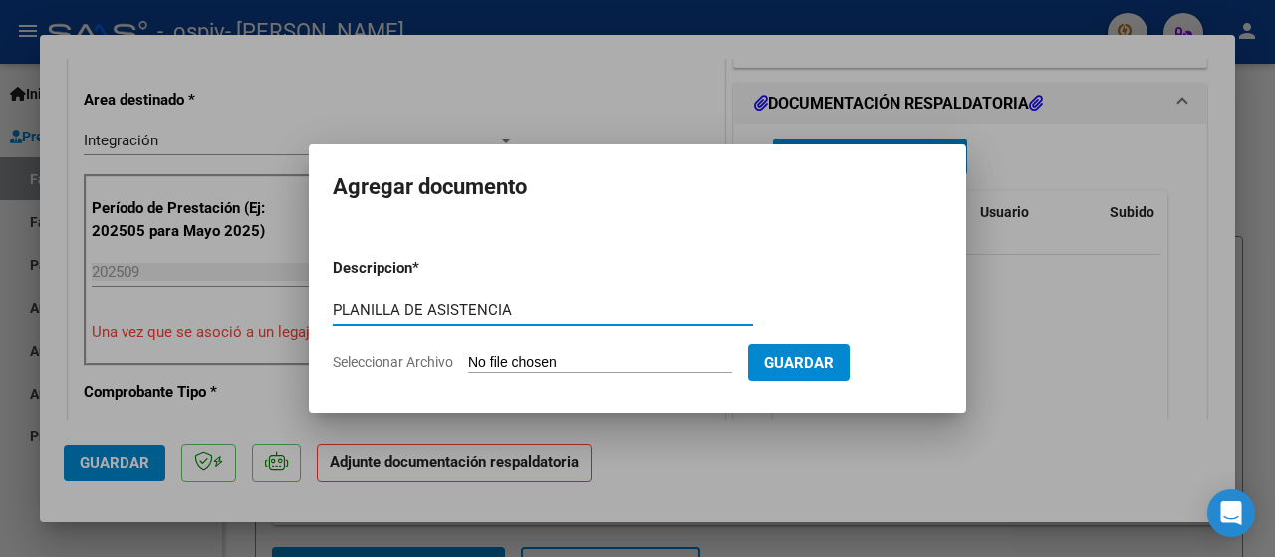
type input "PLANILLA DE ASISTENCIA"
click at [363, 357] on span "Seleccionar Archivo" at bounding box center [393, 361] width 120 height 16
click at [468, 357] on input "Seleccionar Archivo" at bounding box center [600, 362] width 264 height 19
type input "C:\fakepath\PLANILLA SEP BENITEZ S..pdf"
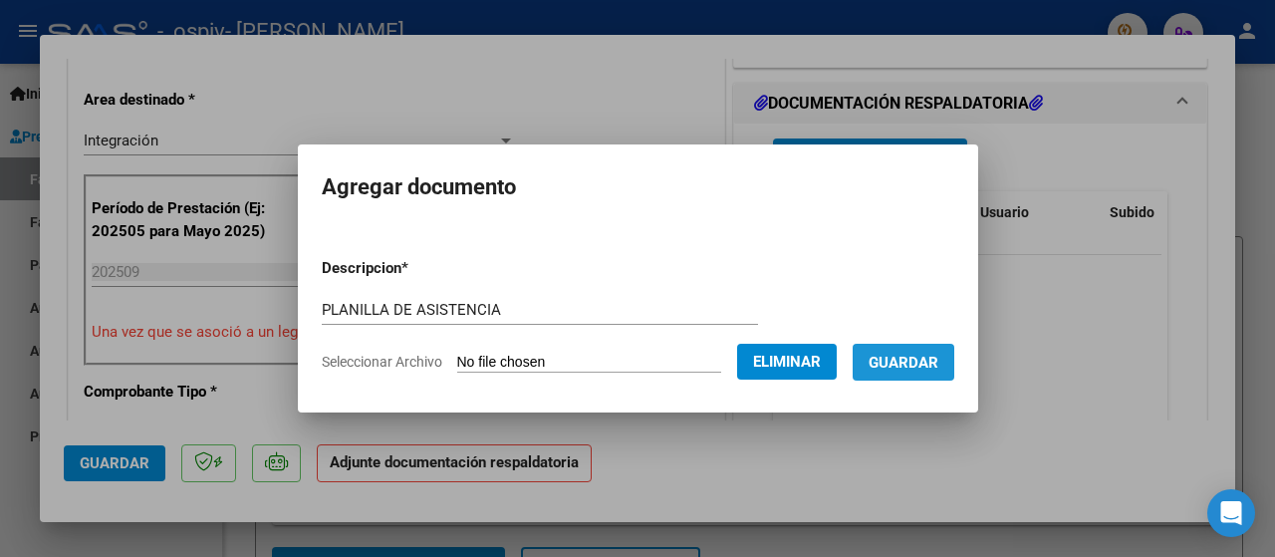
click at [953, 371] on button "Guardar" at bounding box center [903, 362] width 102 height 37
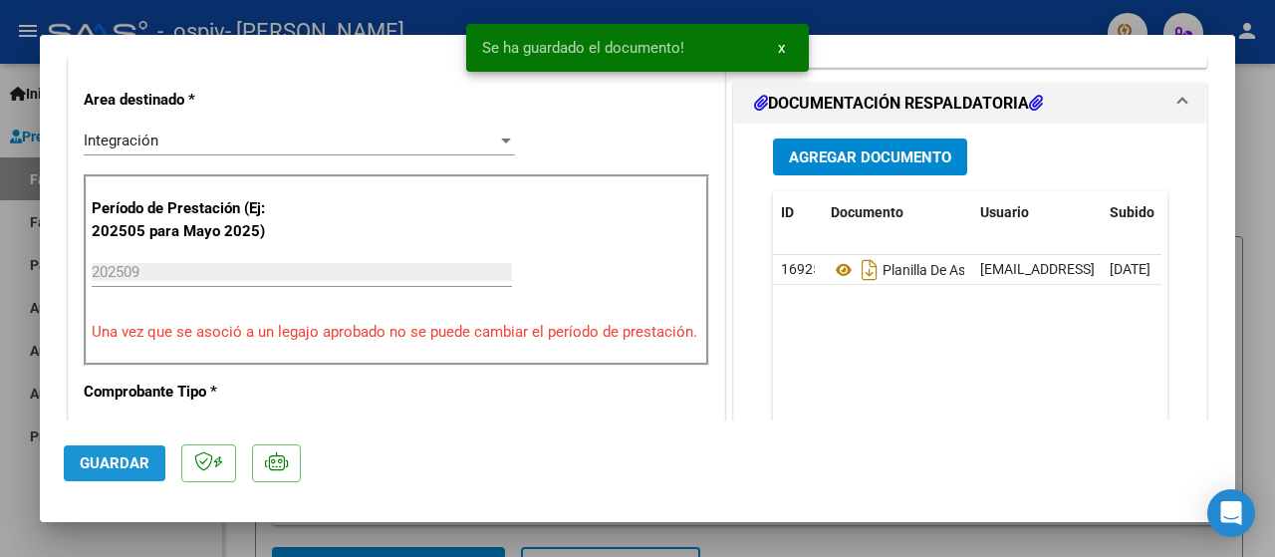
click at [149, 455] on button "Guardar" at bounding box center [115, 463] width 102 height 36
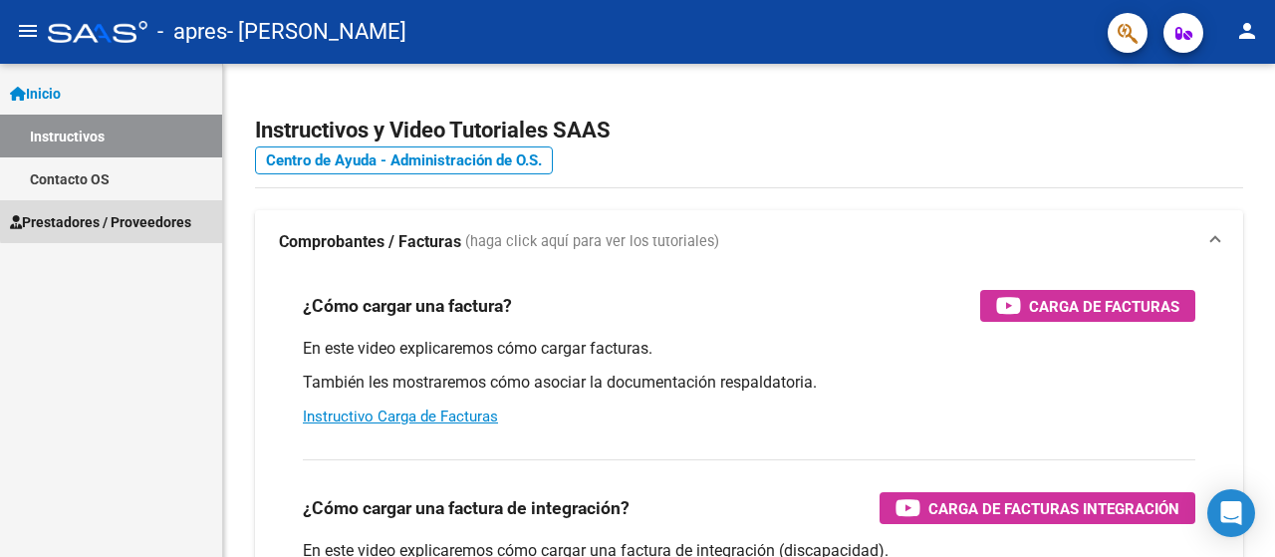
click at [172, 208] on link "Prestadores / Proveedores" at bounding box center [111, 221] width 222 height 43
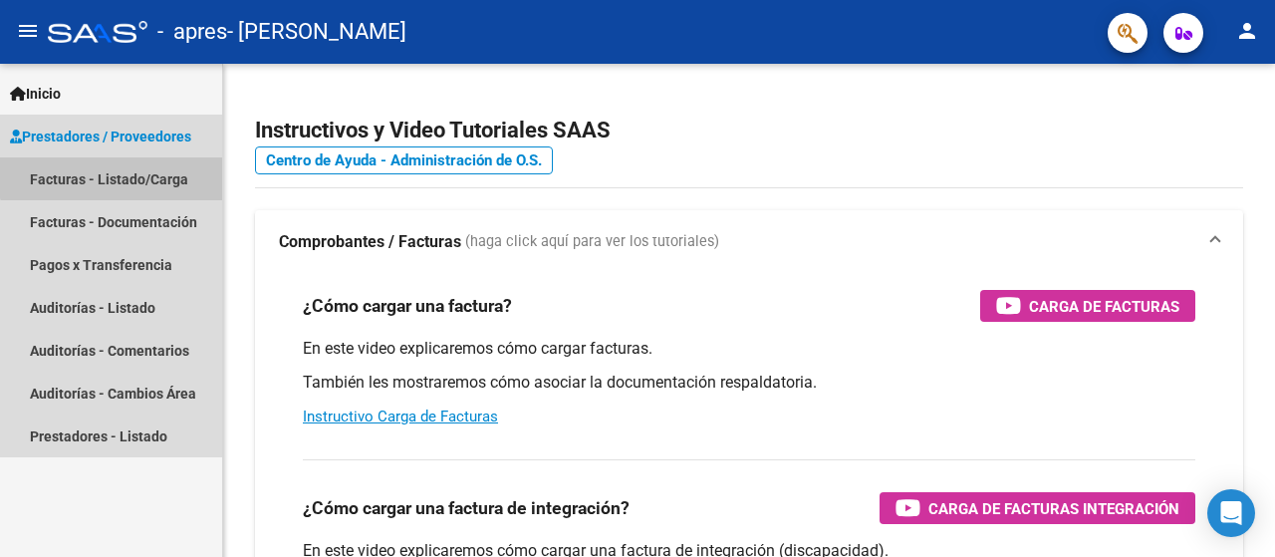
click at [158, 167] on link "Facturas - Listado/Carga" at bounding box center [111, 178] width 222 height 43
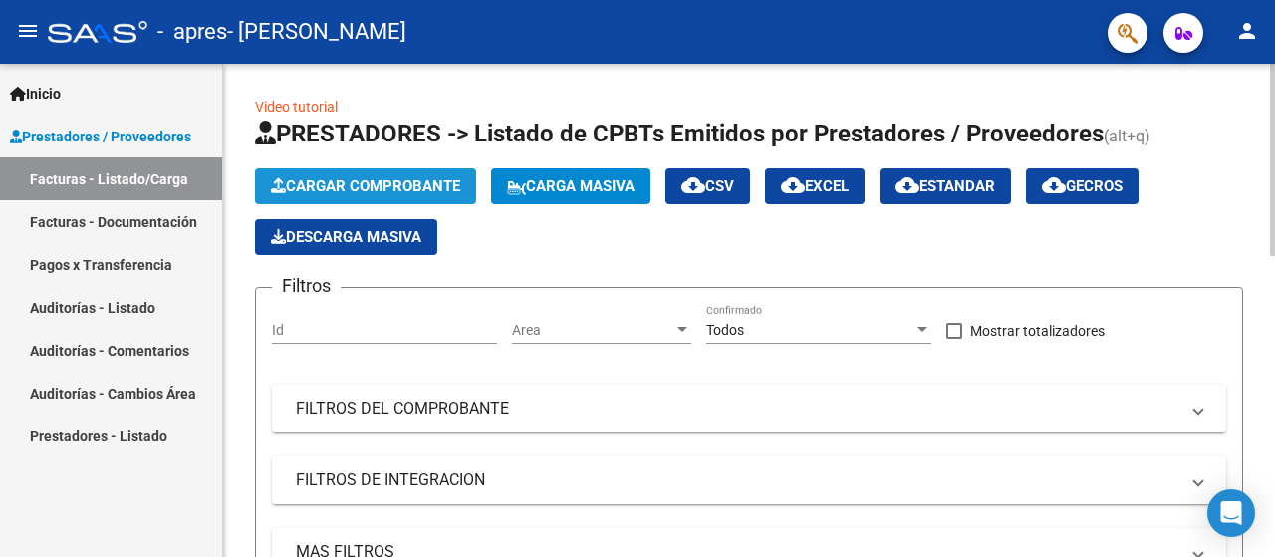
click at [386, 198] on button "Cargar Comprobante" at bounding box center [365, 186] width 221 height 36
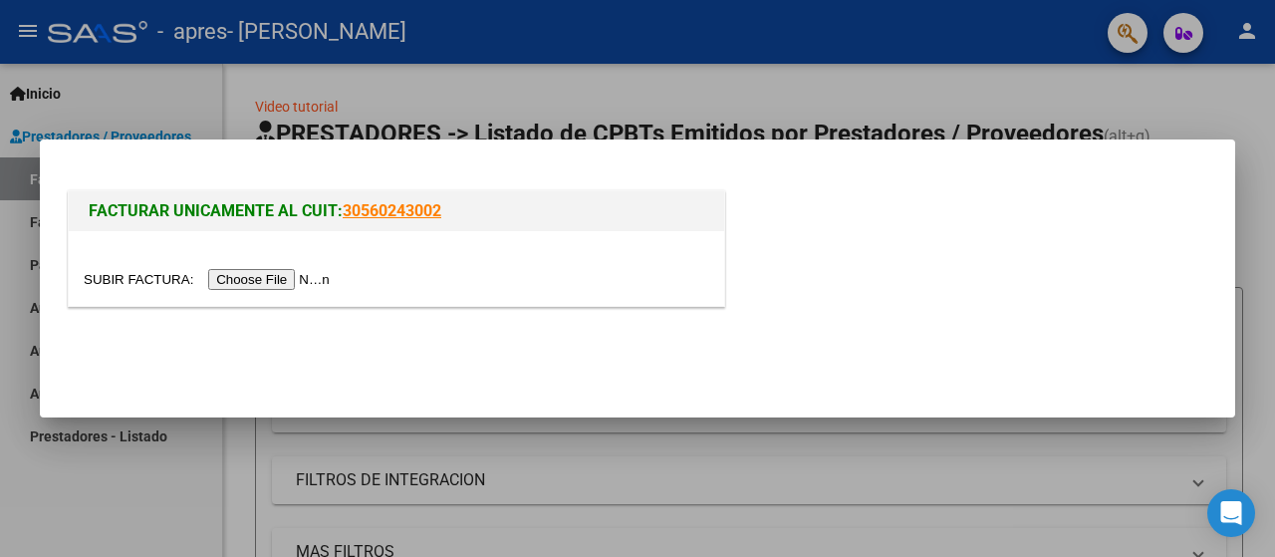
click at [280, 286] on input "file" at bounding box center [210, 279] width 252 height 21
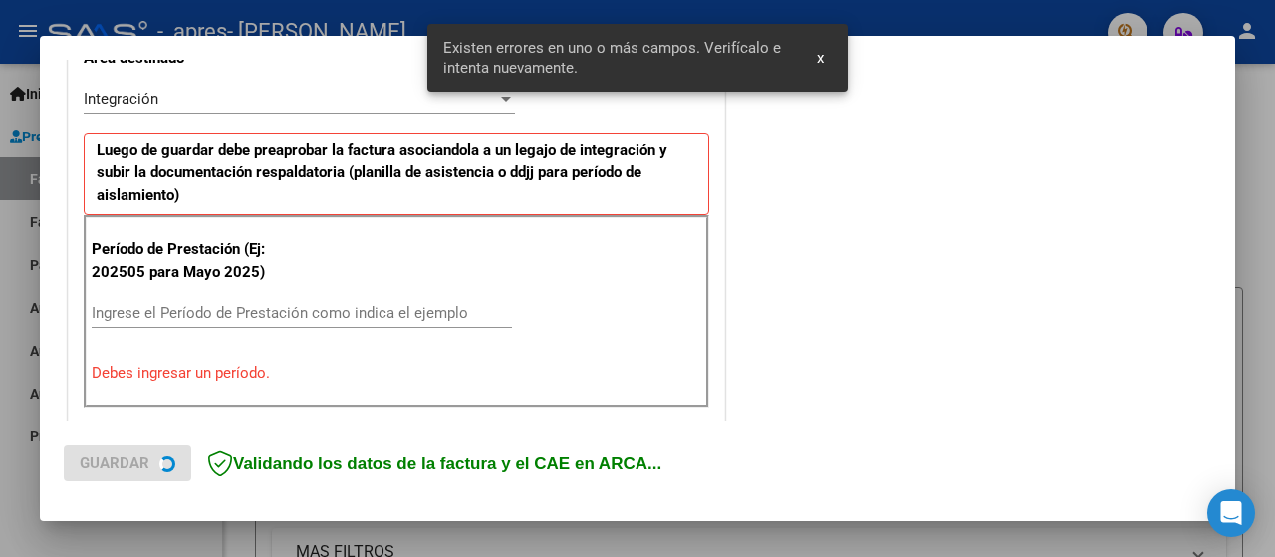
scroll to position [494, 0]
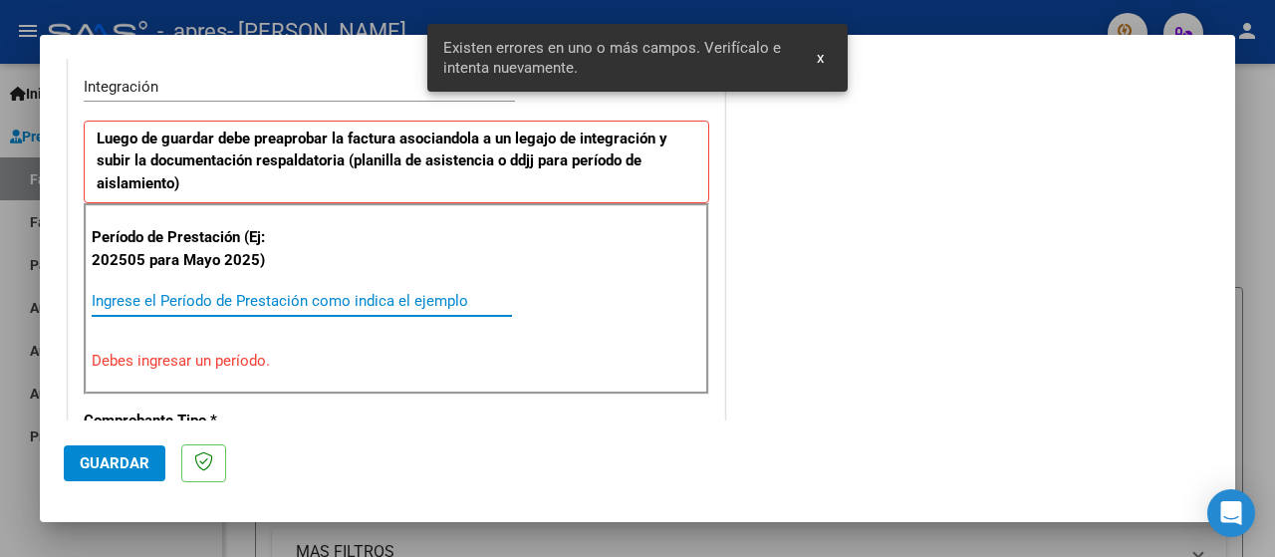
click at [171, 296] on input "Ingrese el Período de Prestación como indica el ejemplo" at bounding box center [302, 301] width 420 height 18
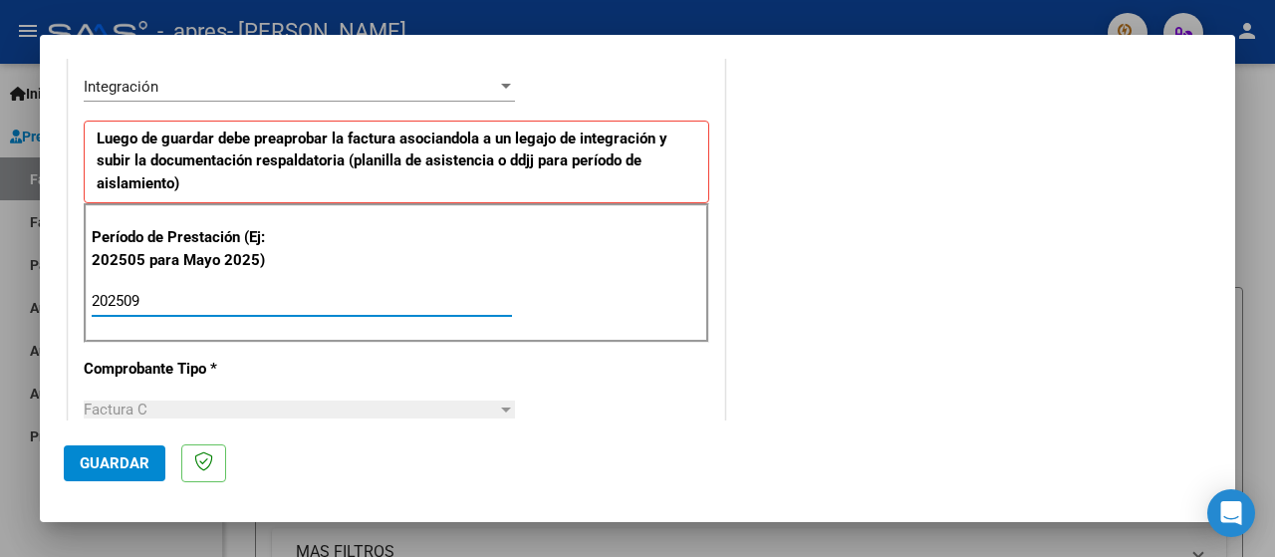
type input "202509"
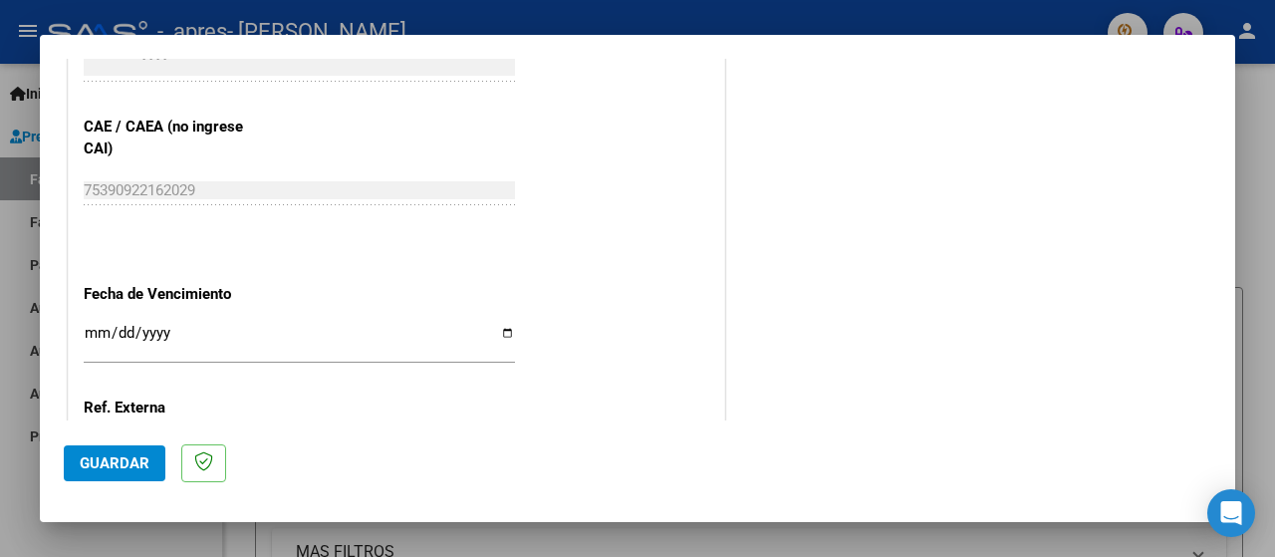
scroll to position [1380, 0]
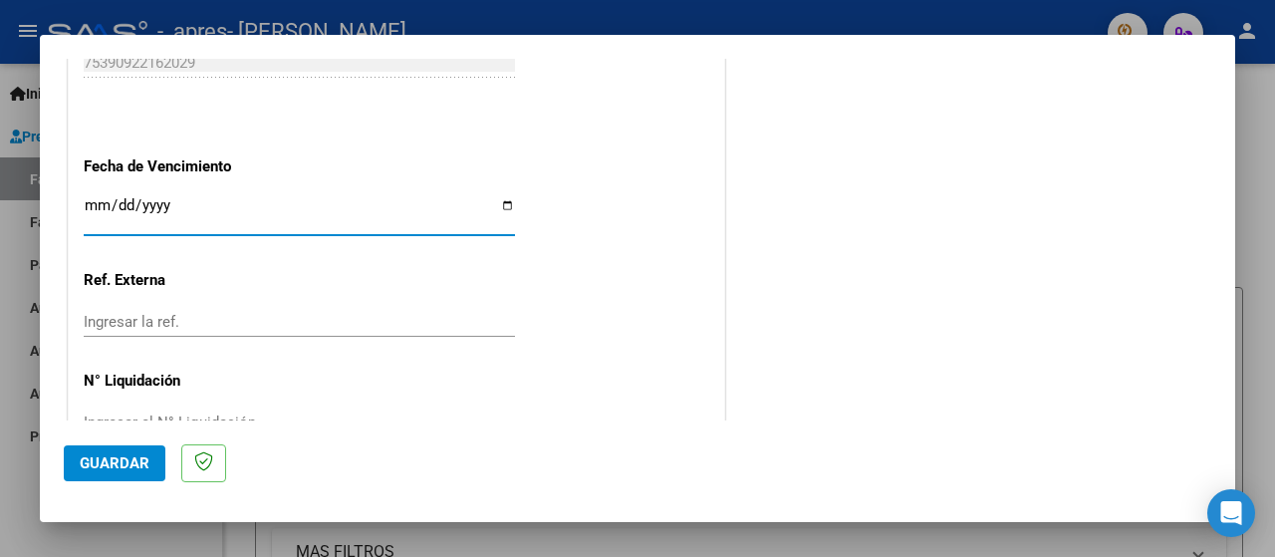
click at [88, 200] on input "Ingresar la fecha" at bounding box center [299, 213] width 431 height 32
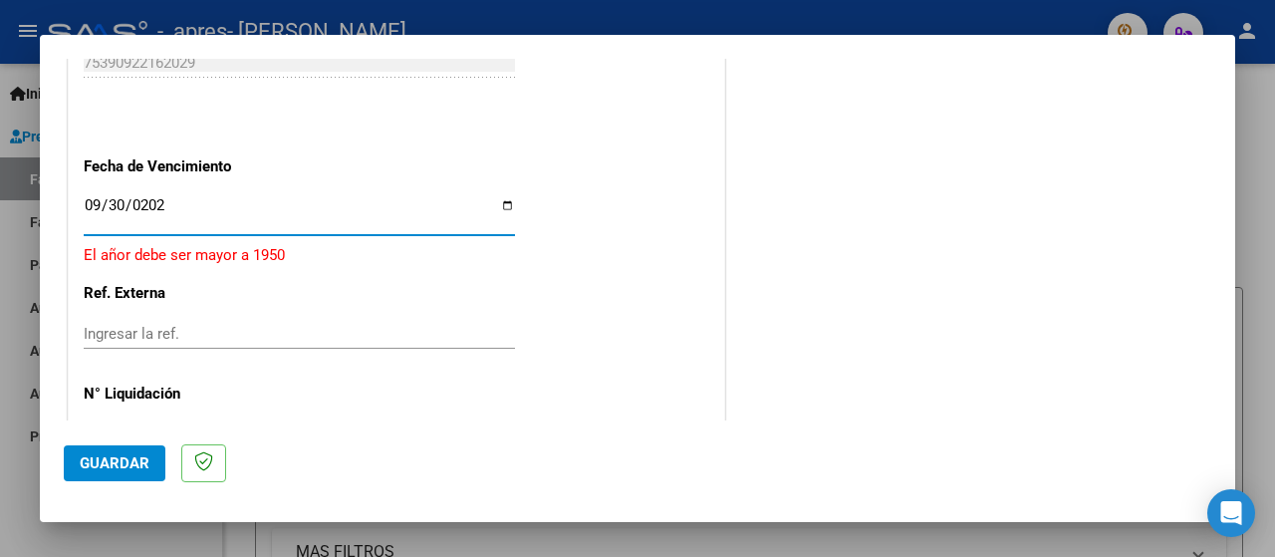
type input "[DATE]"
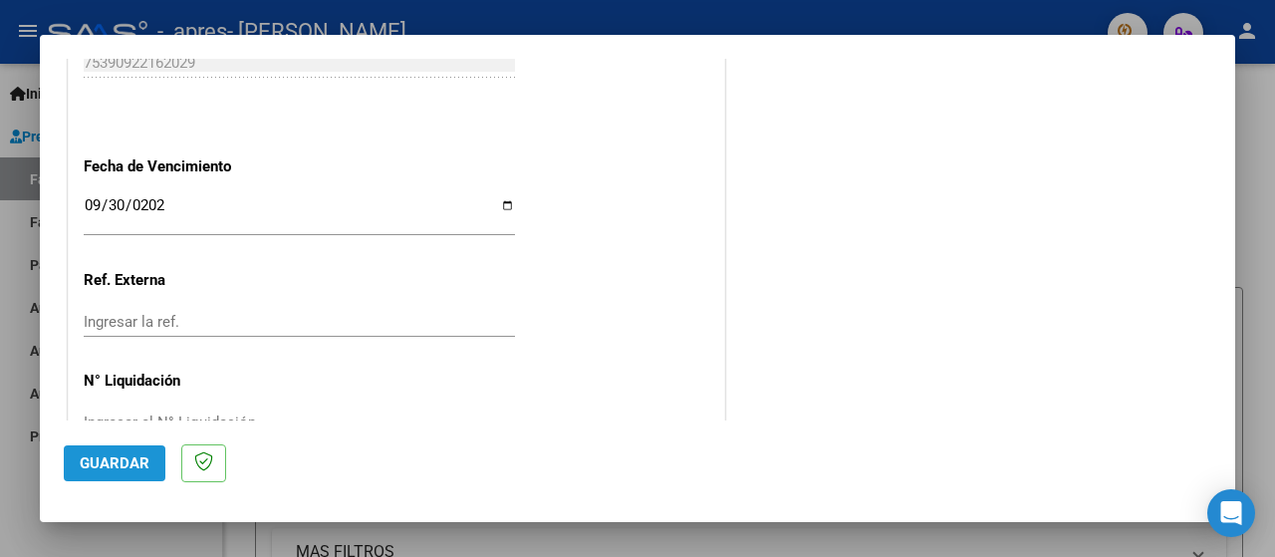
click at [85, 477] on button "Guardar" at bounding box center [115, 463] width 102 height 36
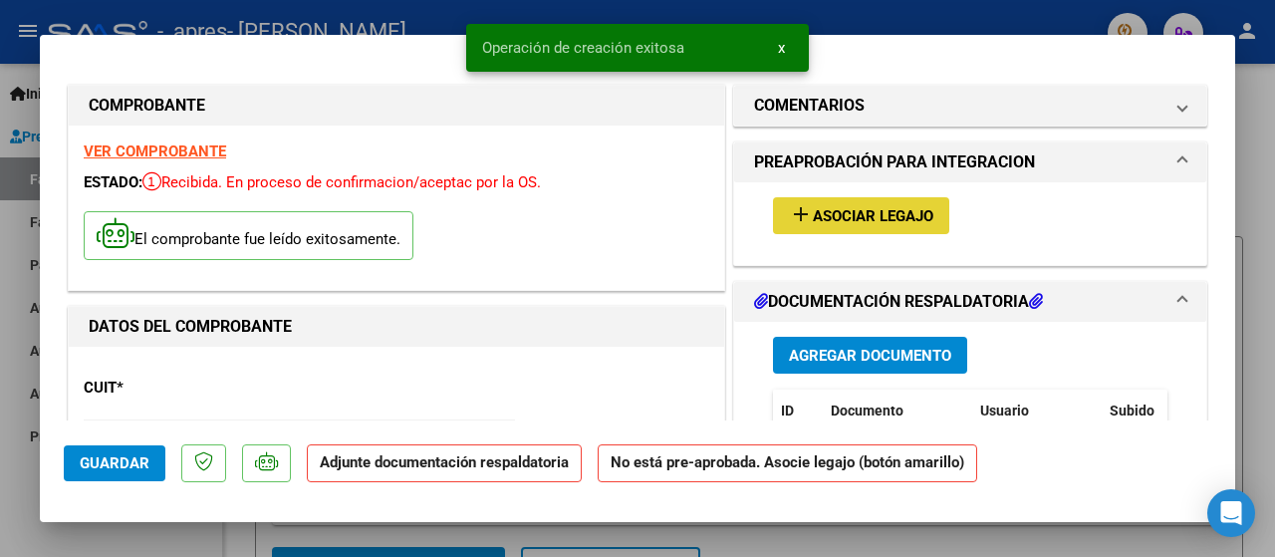
click at [821, 207] on span "Asociar Legajo" at bounding box center [873, 216] width 120 height 18
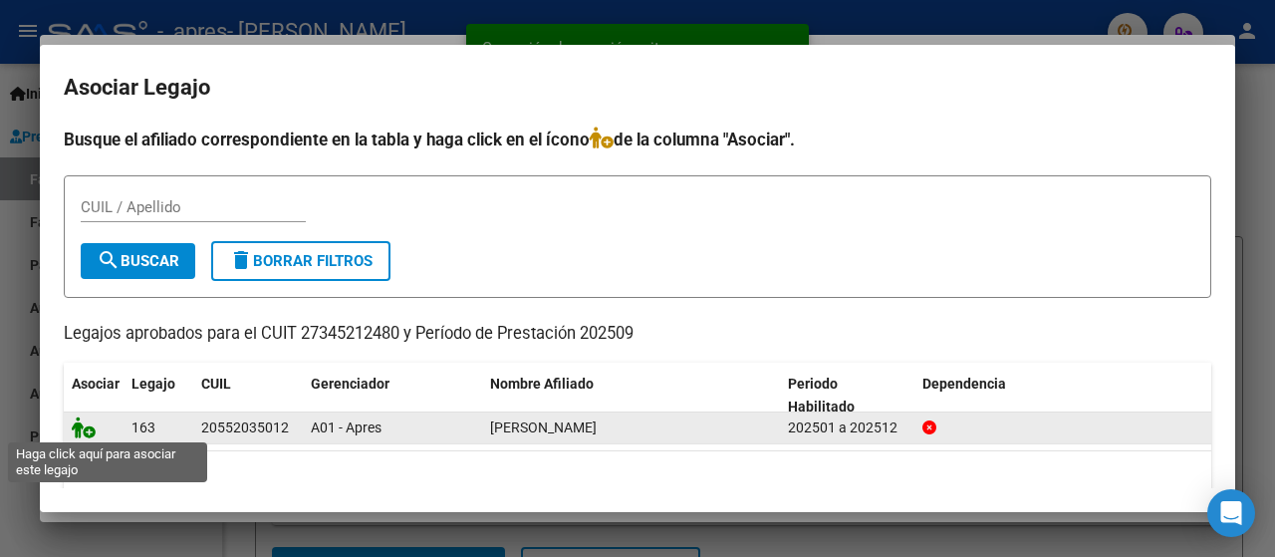
click at [86, 428] on icon at bounding box center [84, 427] width 24 height 22
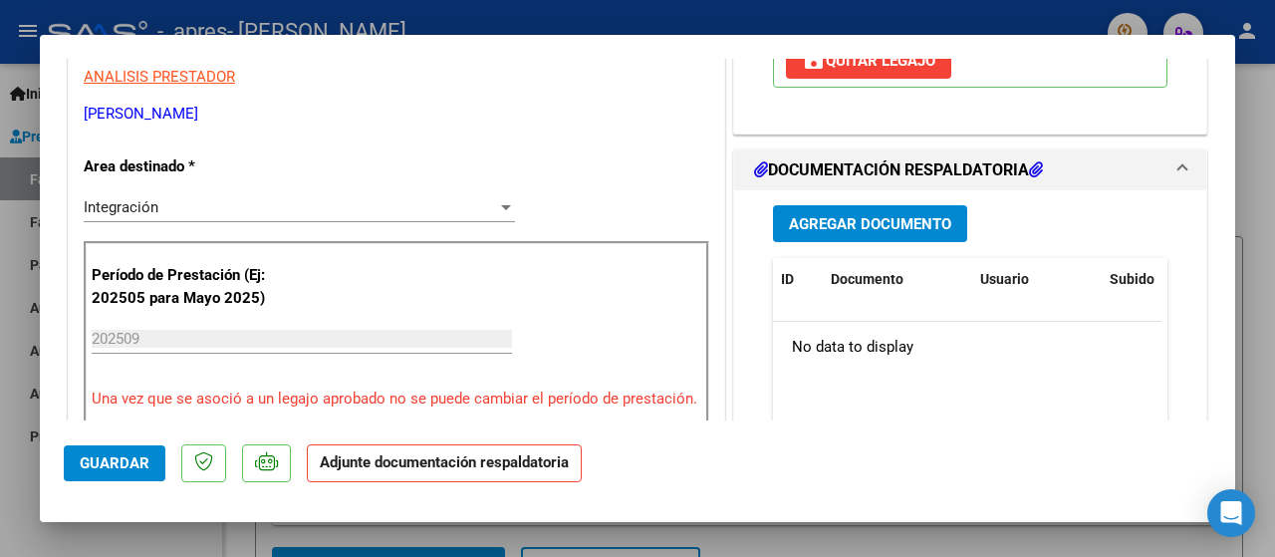
scroll to position [430, 0]
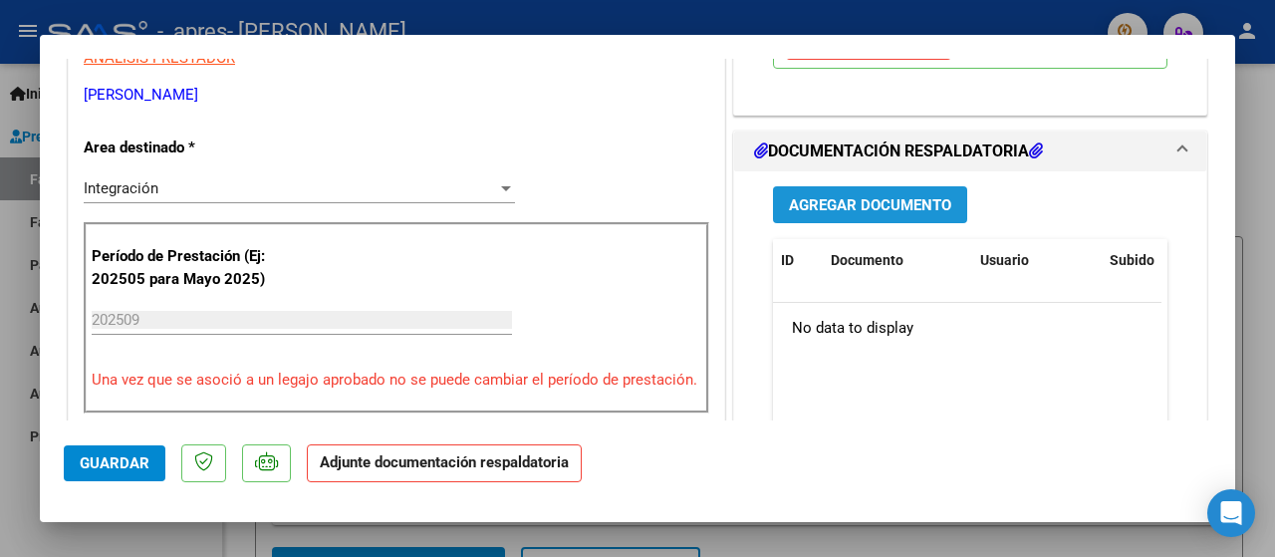
click at [925, 204] on span "Agregar Documento" at bounding box center [870, 205] width 162 height 18
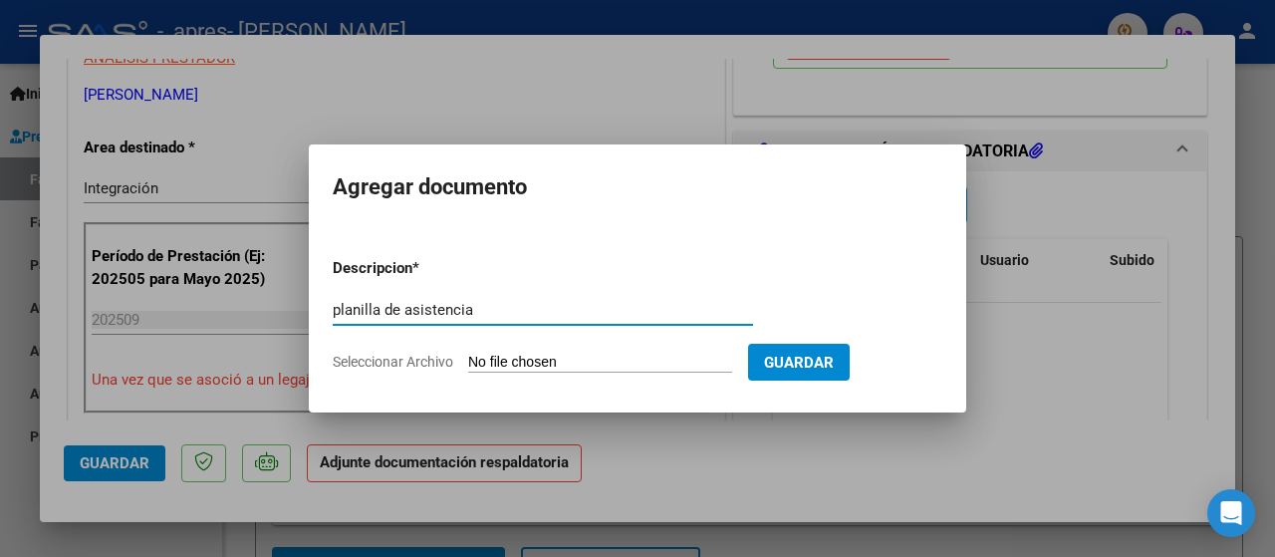
type input "planilla de asistencia"
click at [386, 363] on span "Seleccionar Archivo" at bounding box center [393, 361] width 120 height 16
click at [468, 363] on input "Seleccionar Archivo" at bounding box center [600, 362] width 264 height 19
click at [379, 351] on form "Descripcion * planilla de asistencia Escriba aquí una descripcion Seleccionar A…" at bounding box center [637, 314] width 609 height 145
click at [379, 359] on span "Seleccionar Archivo" at bounding box center [393, 361] width 120 height 16
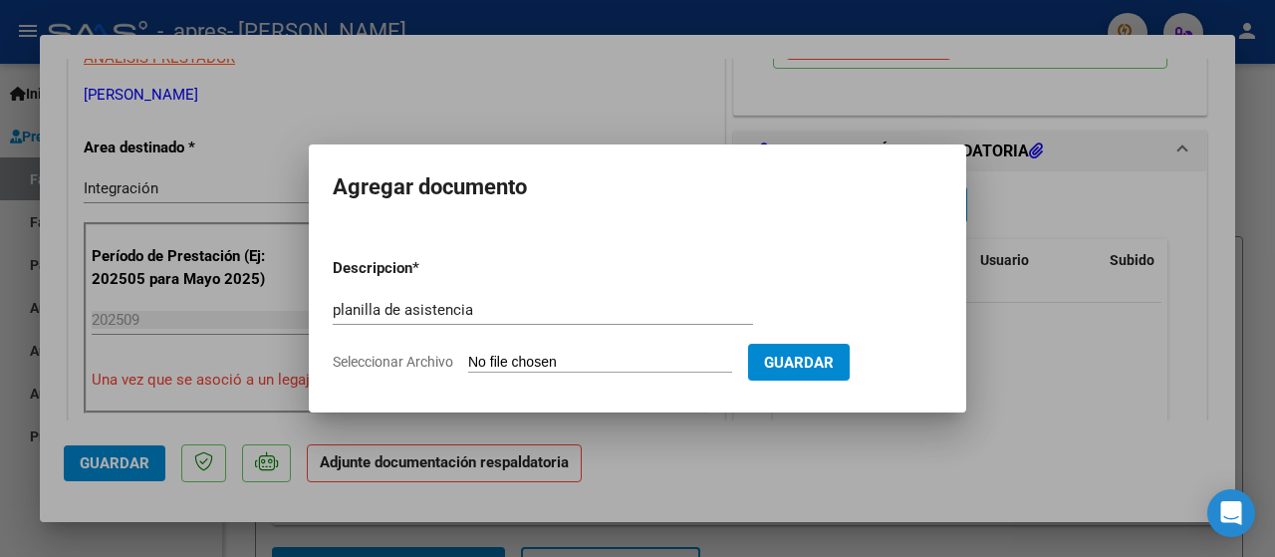
click at [468, 359] on input "Seleccionar Archivo" at bounding box center [600, 362] width 264 height 19
type input "C:\fakepath\PLANILLA SEP FINCK.pdf"
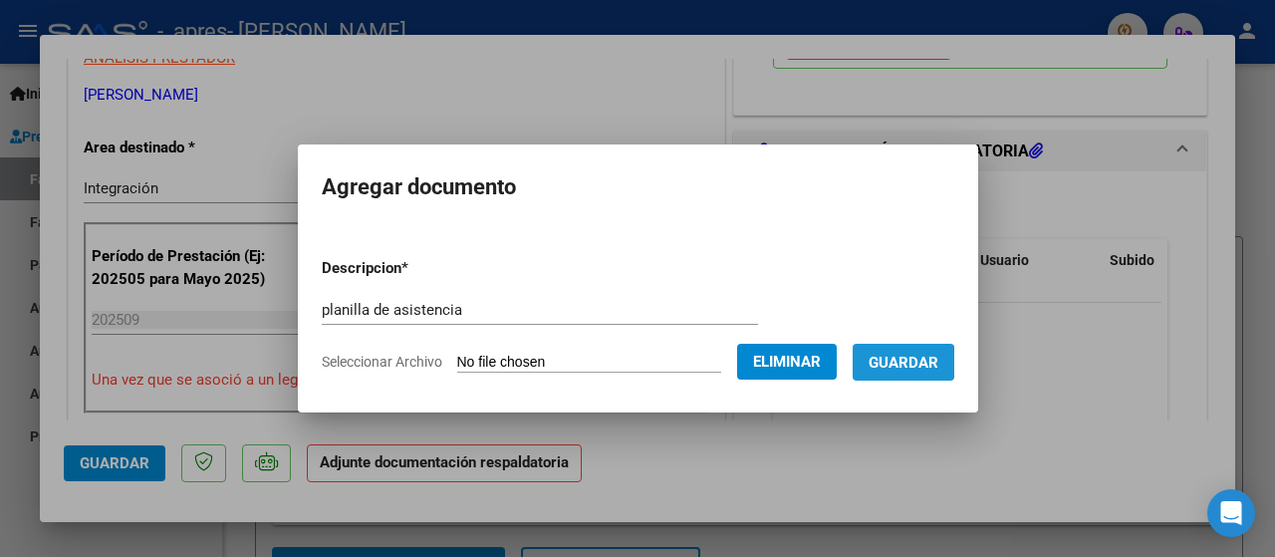
click at [908, 363] on span "Guardar" at bounding box center [903, 362] width 70 height 18
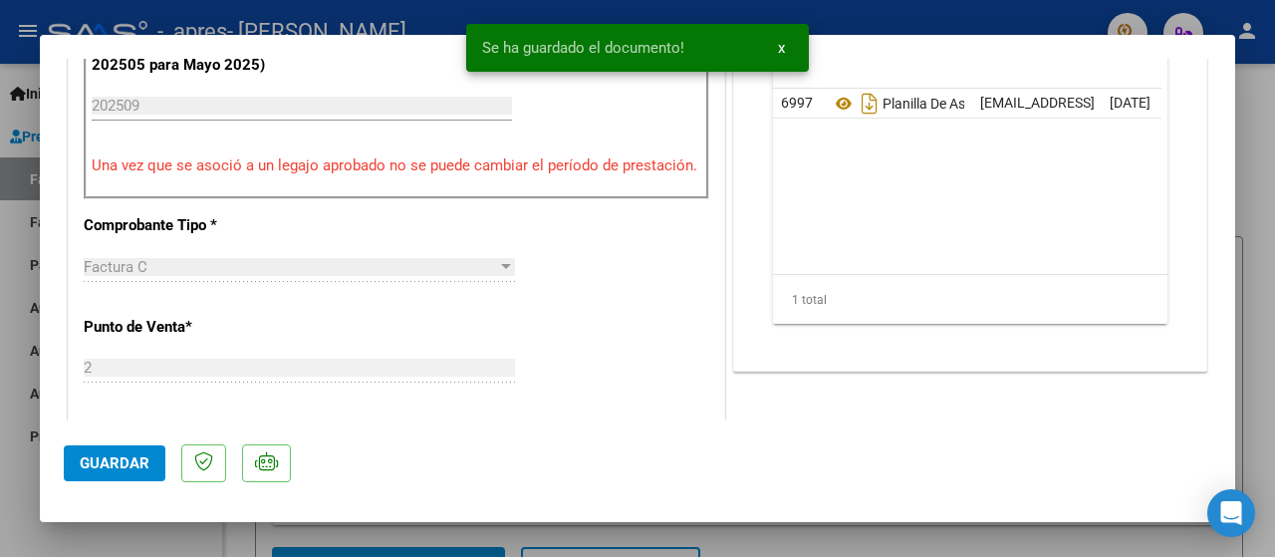
scroll to position [663, 0]
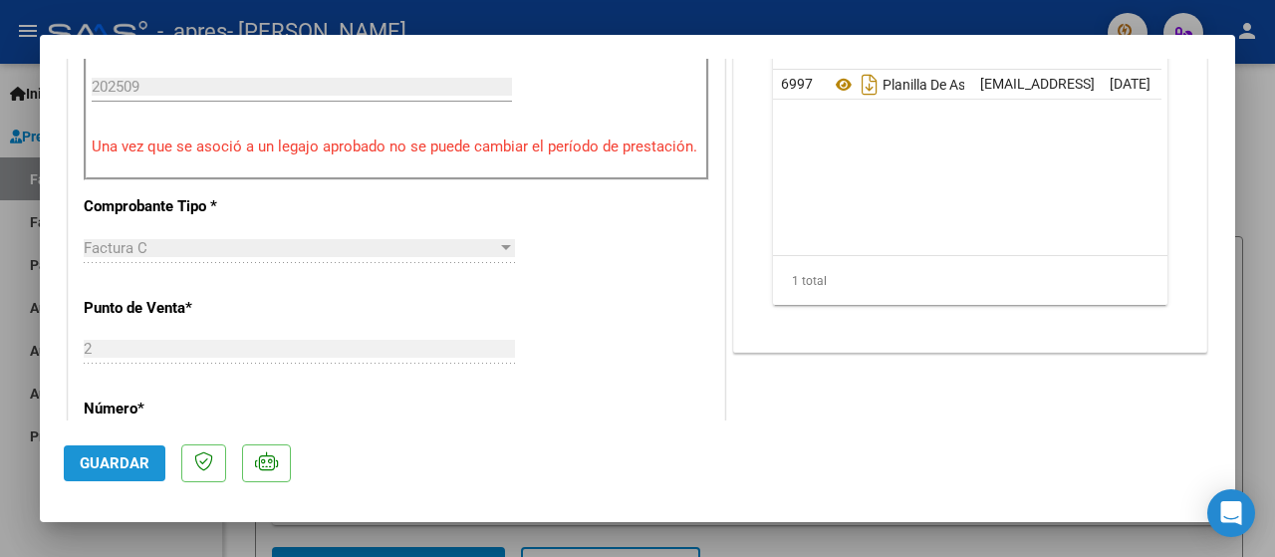
click at [92, 471] on span "Guardar" at bounding box center [115, 463] width 70 height 18
